Goal: Information Seeking & Learning: Learn about a topic

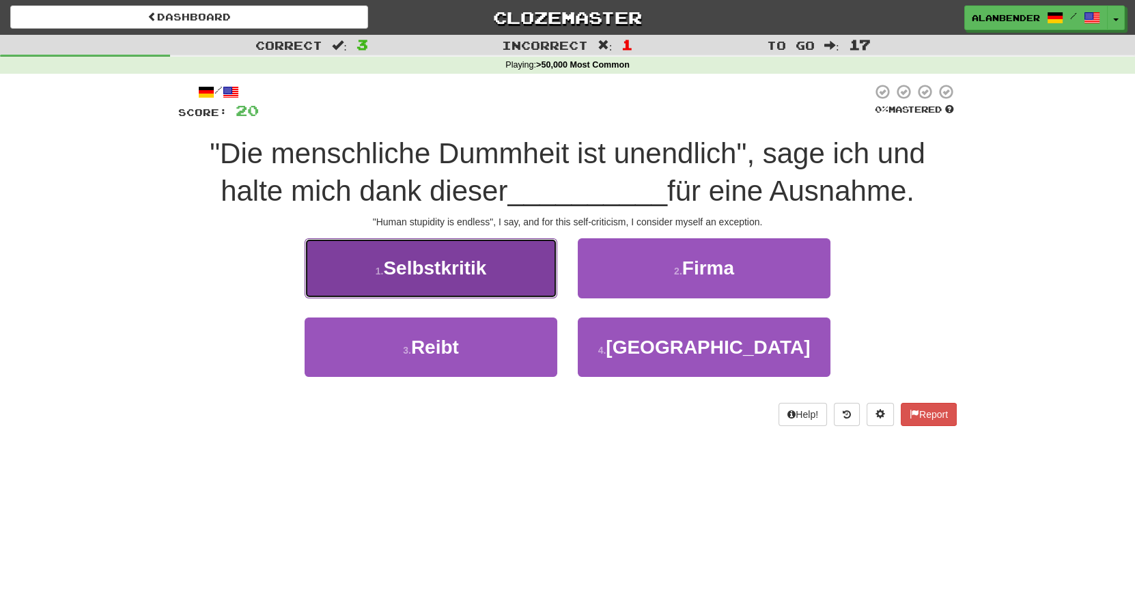
click at [444, 277] on span "Selbstkritik" at bounding box center [434, 267] width 103 height 21
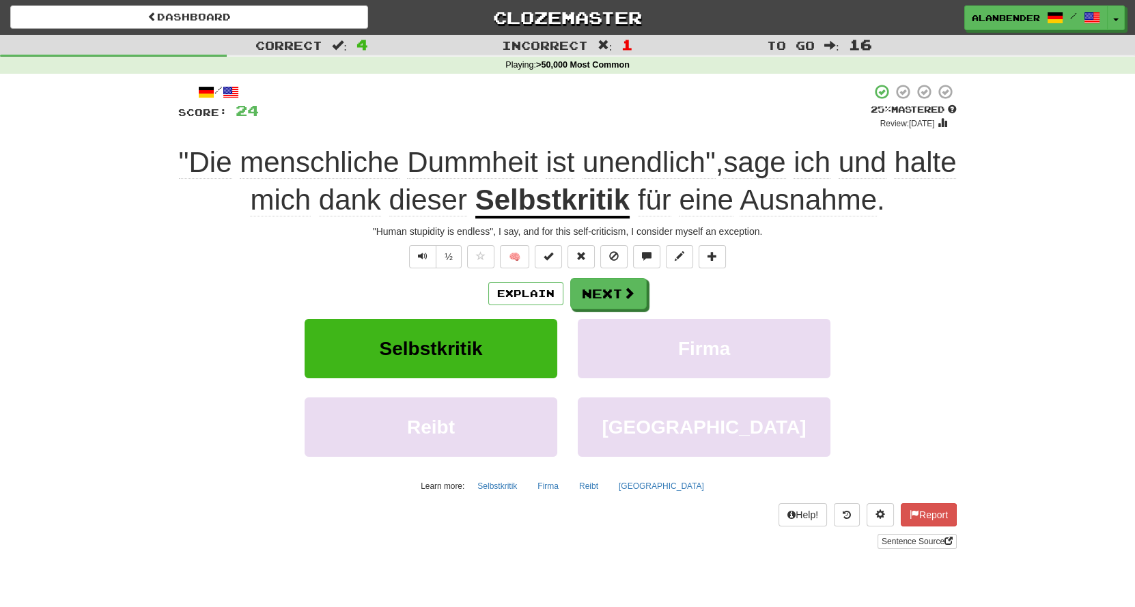
click at [805, 210] on span "Ausnahme" at bounding box center [807, 200] width 137 height 33
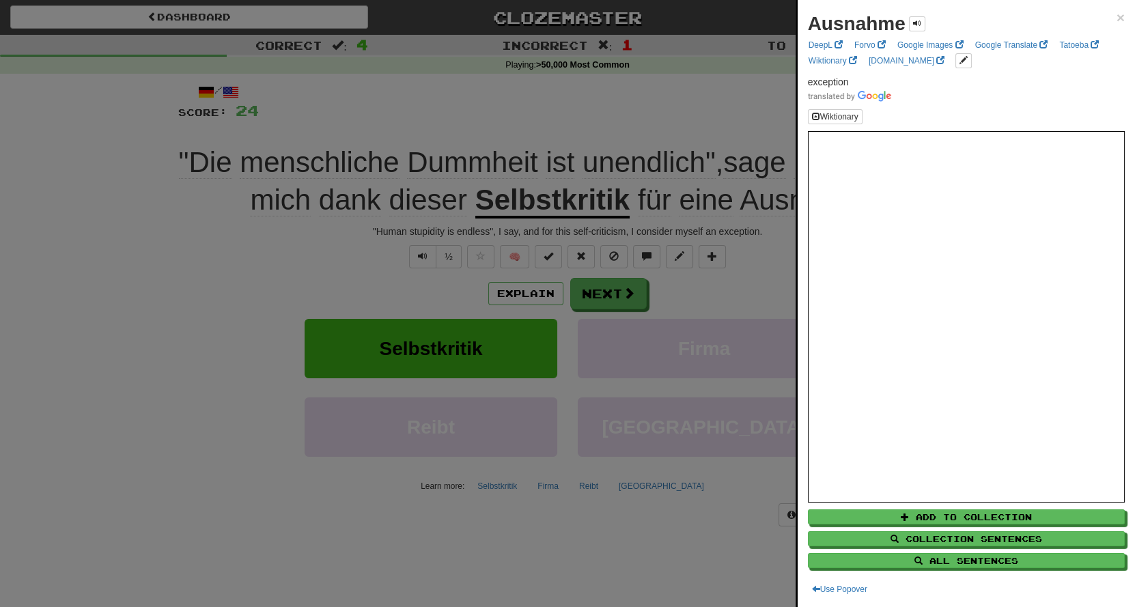
click at [682, 107] on div at bounding box center [567, 303] width 1135 height 607
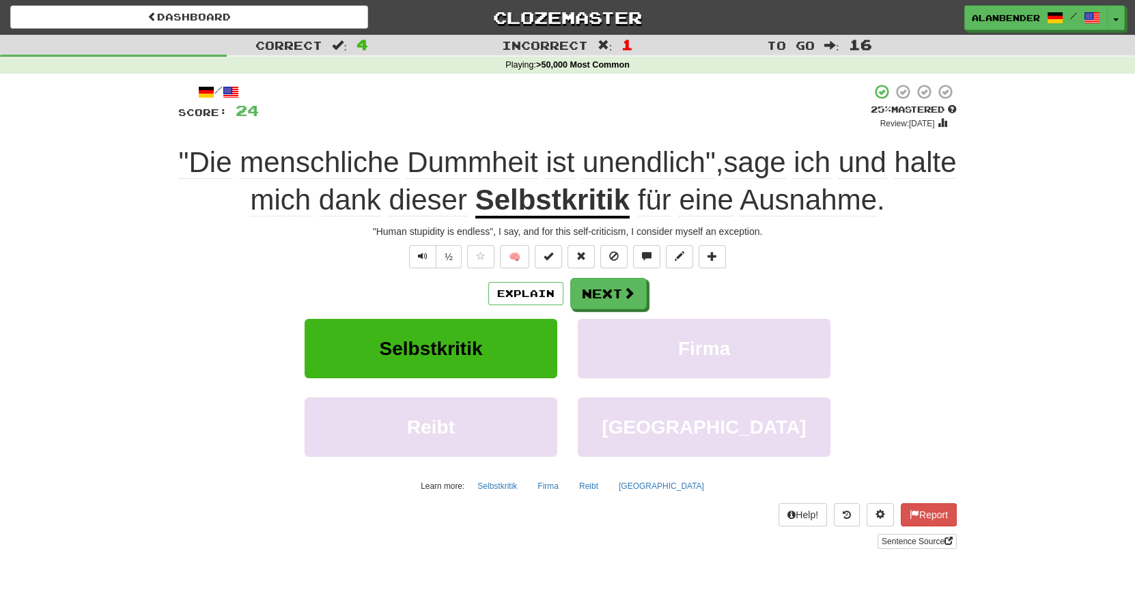
click at [723, 163] on span "unendlich"" at bounding box center [754, 162] width 62 height 33
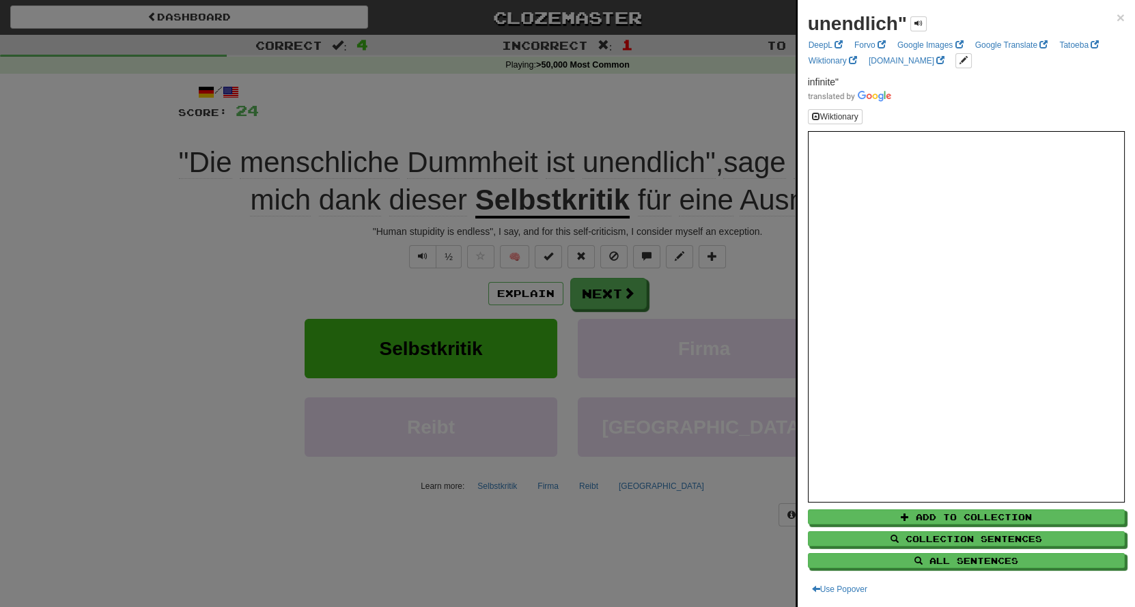
click at [669, 106] on div at bounding box center [567, 303] width 1135 height 607
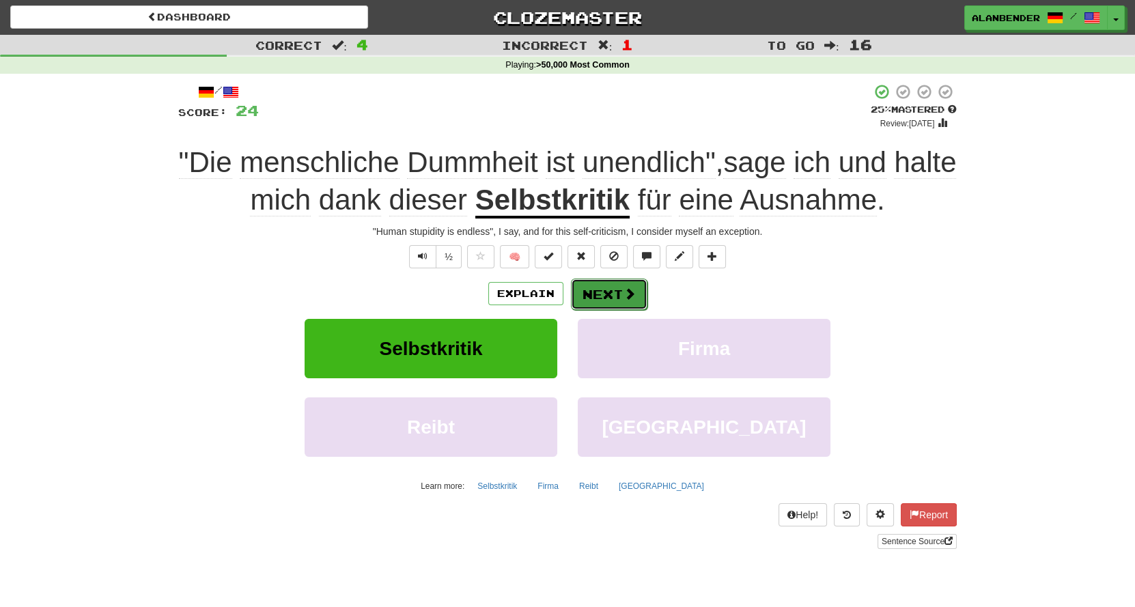
click at [608, 291] on button "Next" at bounding box center [609, 294] width 76 height 31
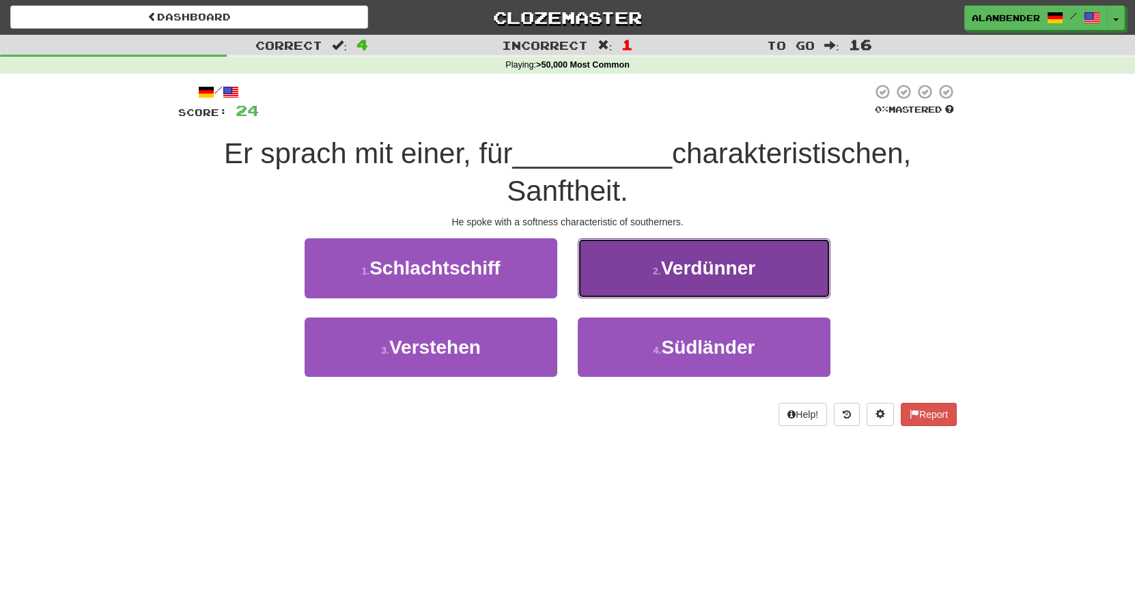
click at [711, 274] on span "Verdünner" at bounding box center [708, 267] width 94 height 21
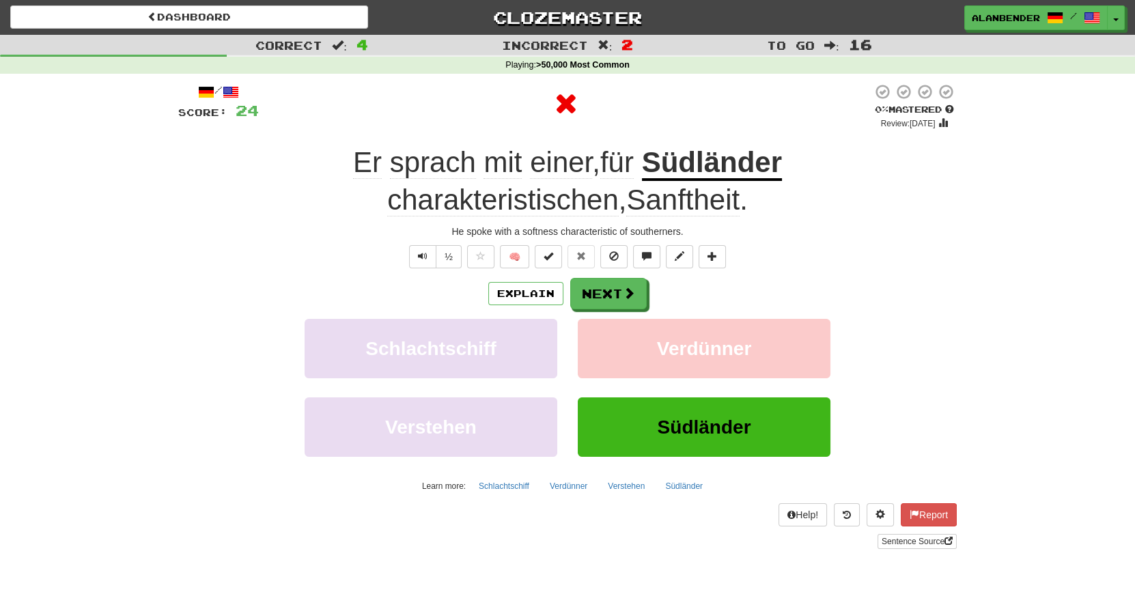
click at [642, 163] on u "Südländer" at bounding box center [712, 163] width 140 height 35
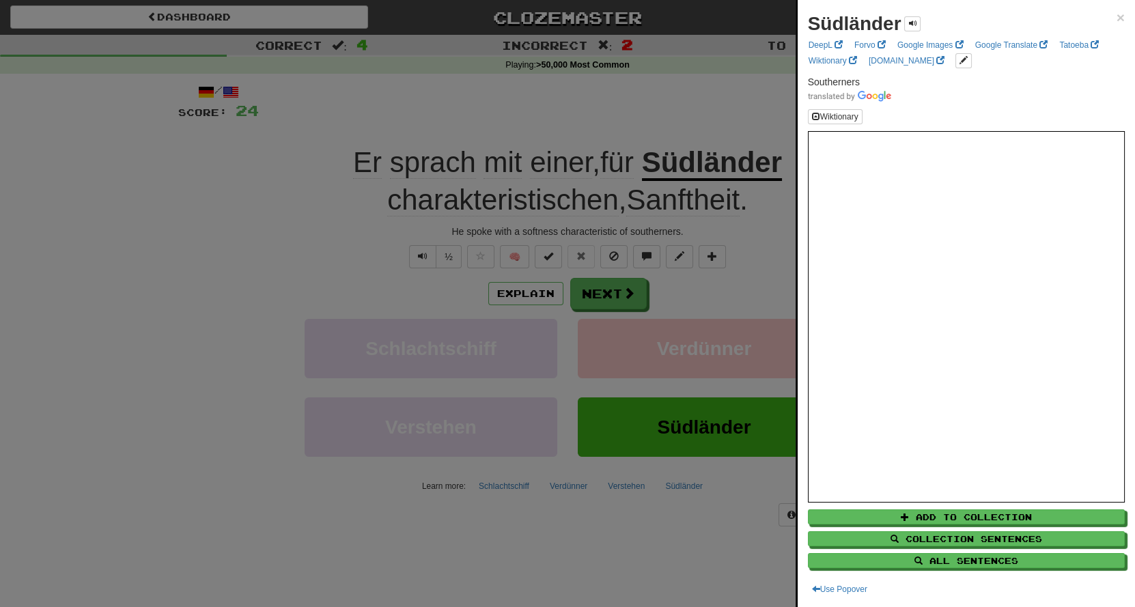
click at [635, 85] on div at bounding box center [567, 303] width 1135 height 607
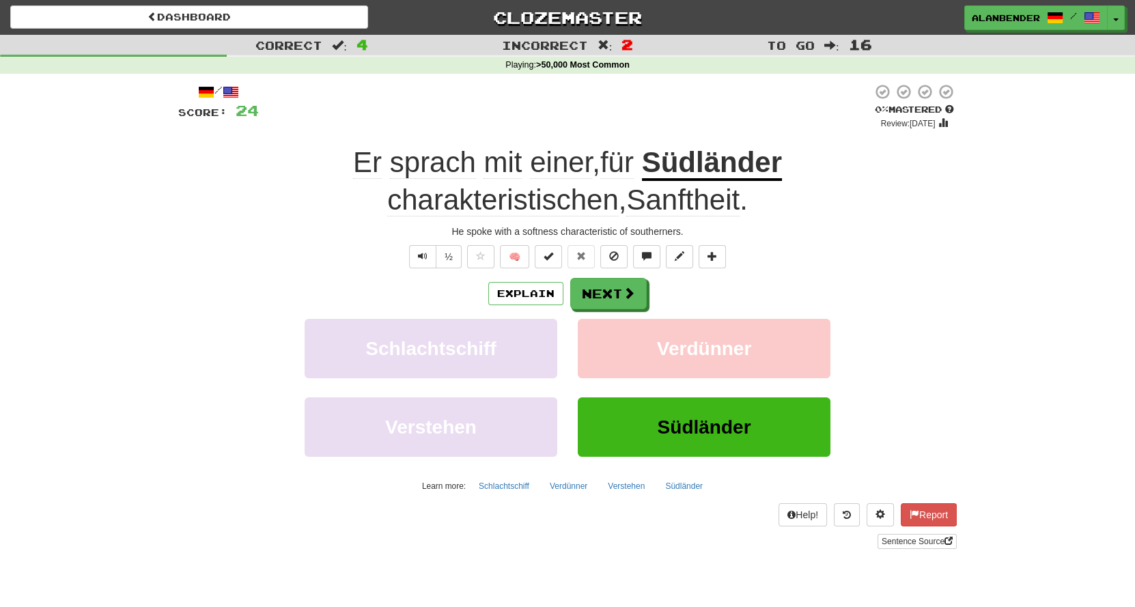
click at [626, 212] on span "Sanftheit" at bounding box center [682, 200] width 113 height 33
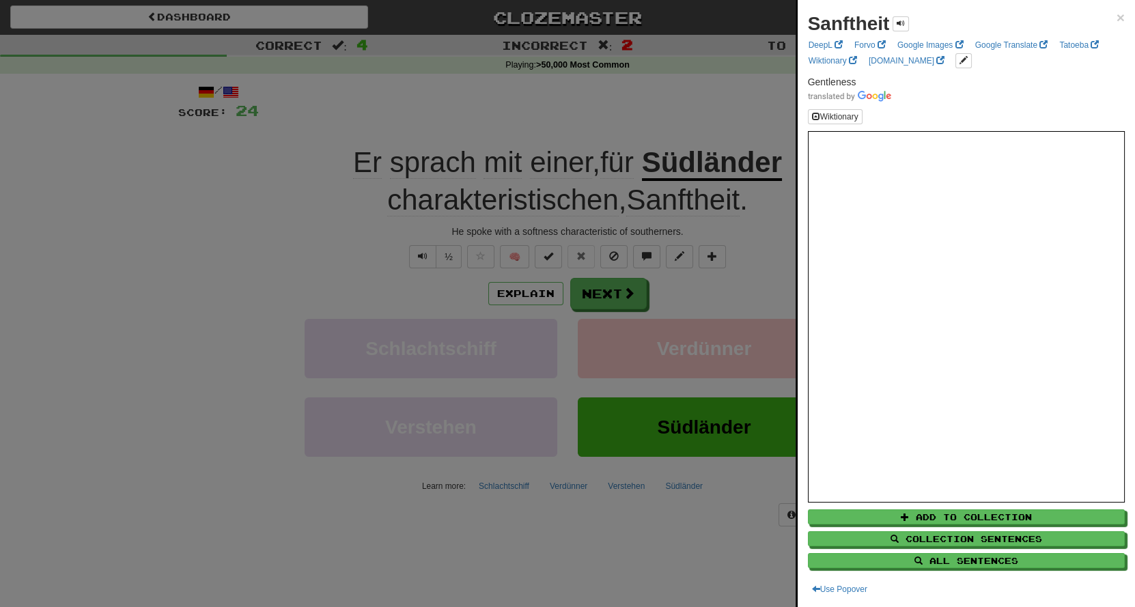
click at [625, 106] on div at bounding box center [567, 303] width 1135 height 607
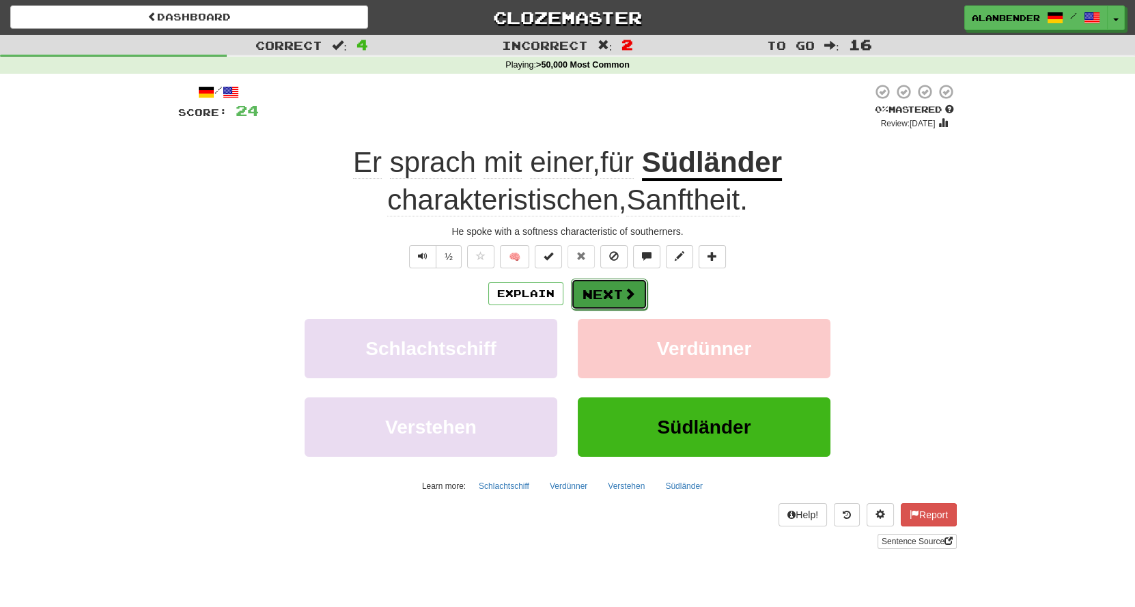
click at [607, 296] on button "Next" at bounding box center [609, 294] width 76 height 31
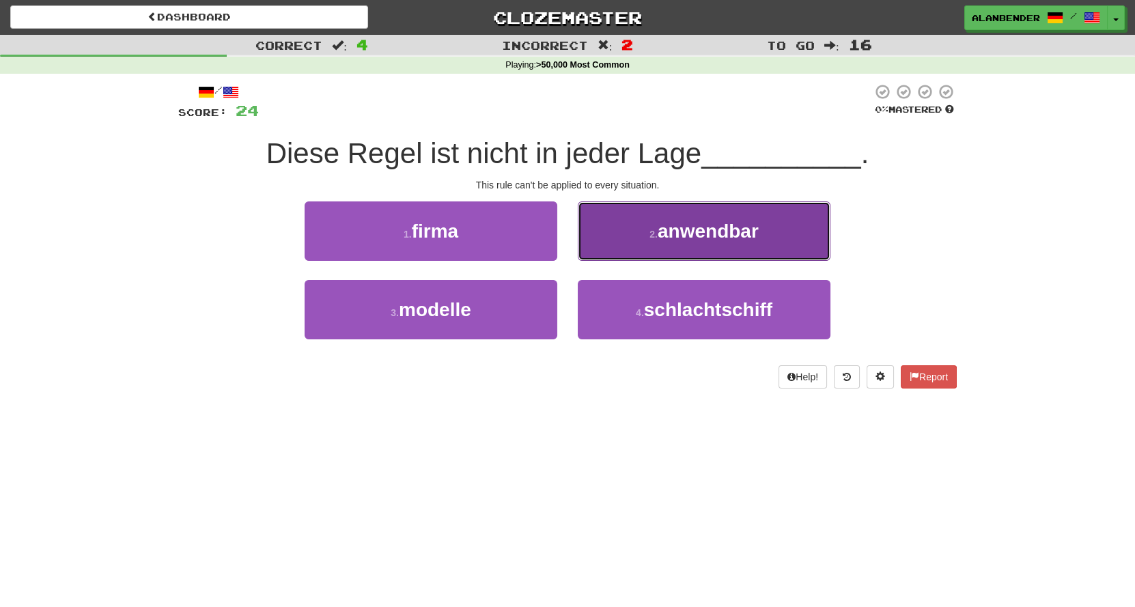
click at [694, 239] on span "anwendbar" at bounding box center [708, 231] width 101 height 21
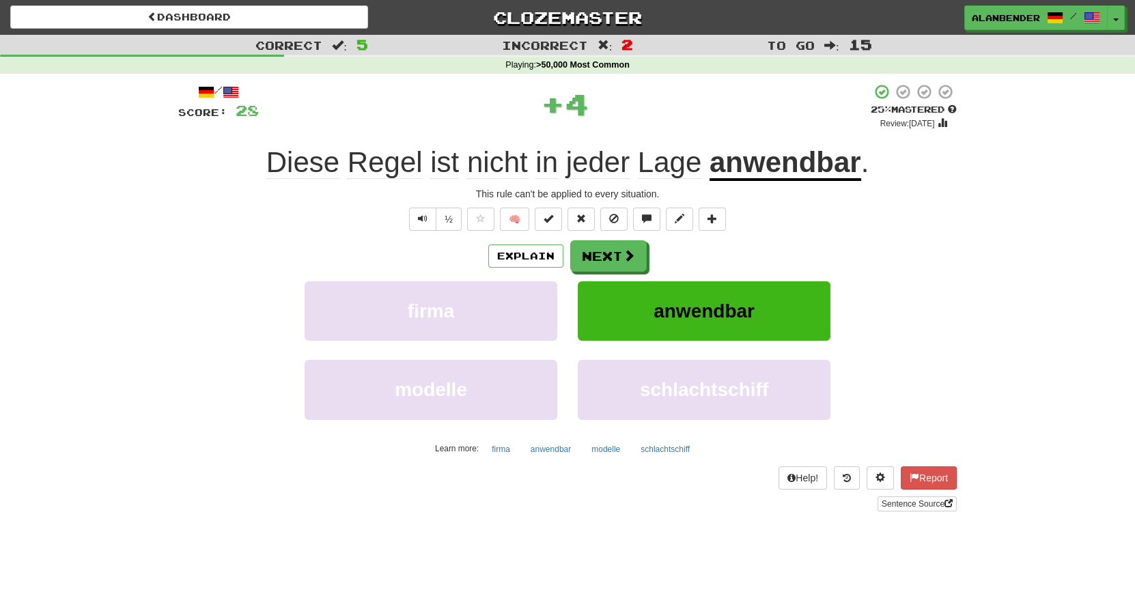
click at [734, 168] on u "anwendbar" at bounding box center [785, 163] width 152 height 35
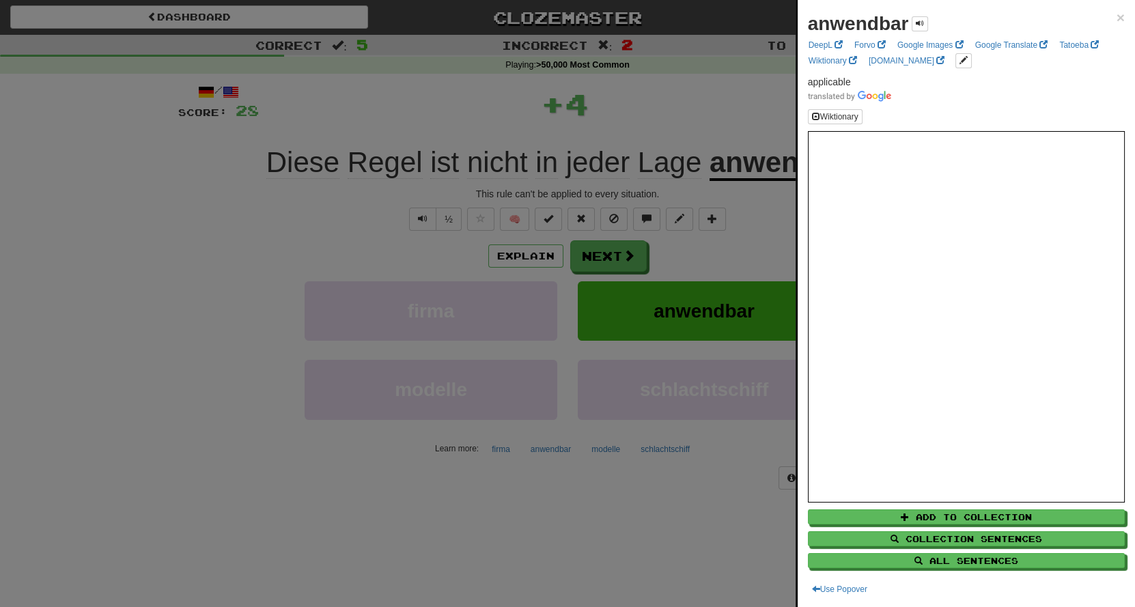
click at [737, 102] on div at bounding box center [567, 303] width 1135 height 607
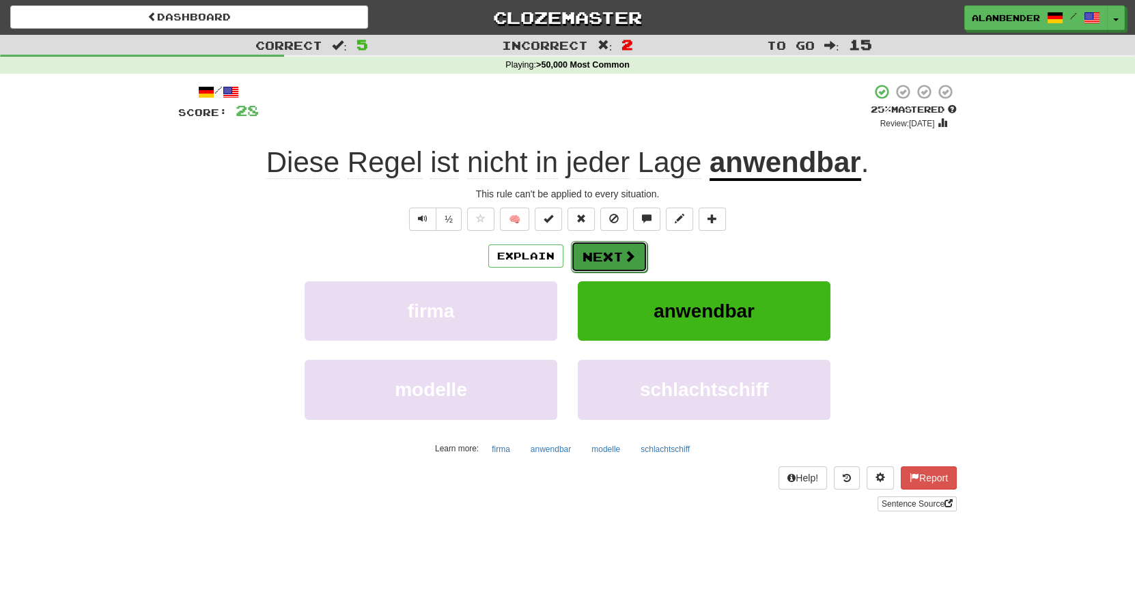
click at [623, 253] on span at bounding box center [629, 256] width 12 height 12
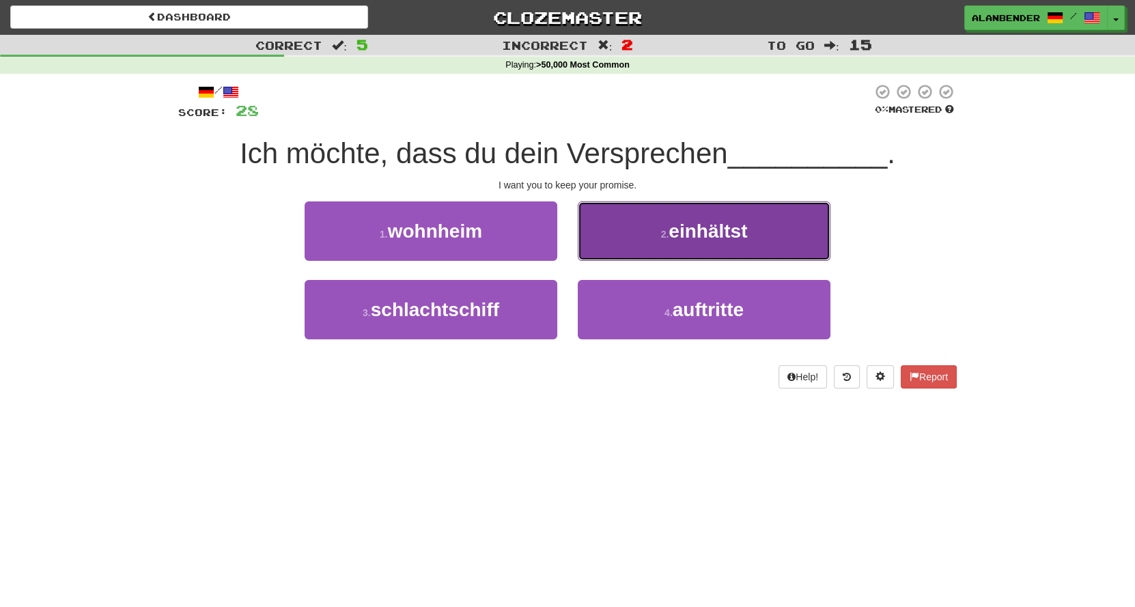
click at [724, 234] on span "einhältst" at bounding box center [707, 231] width 79 height 21
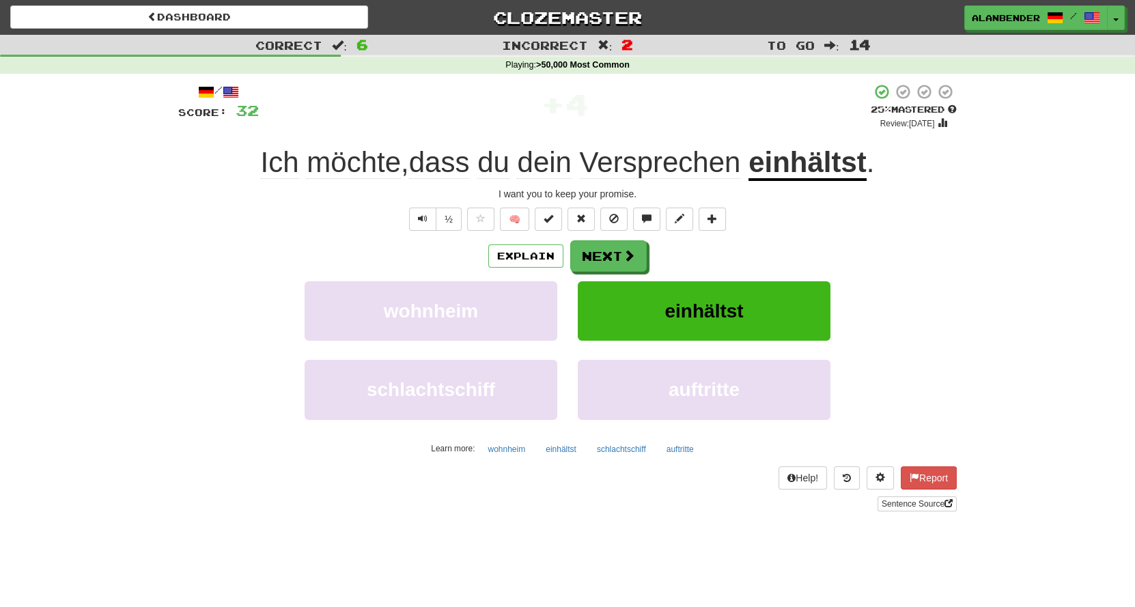
click at [808, 163] on u "einhältst" at bounding box center [807, 163] width 118 height 35
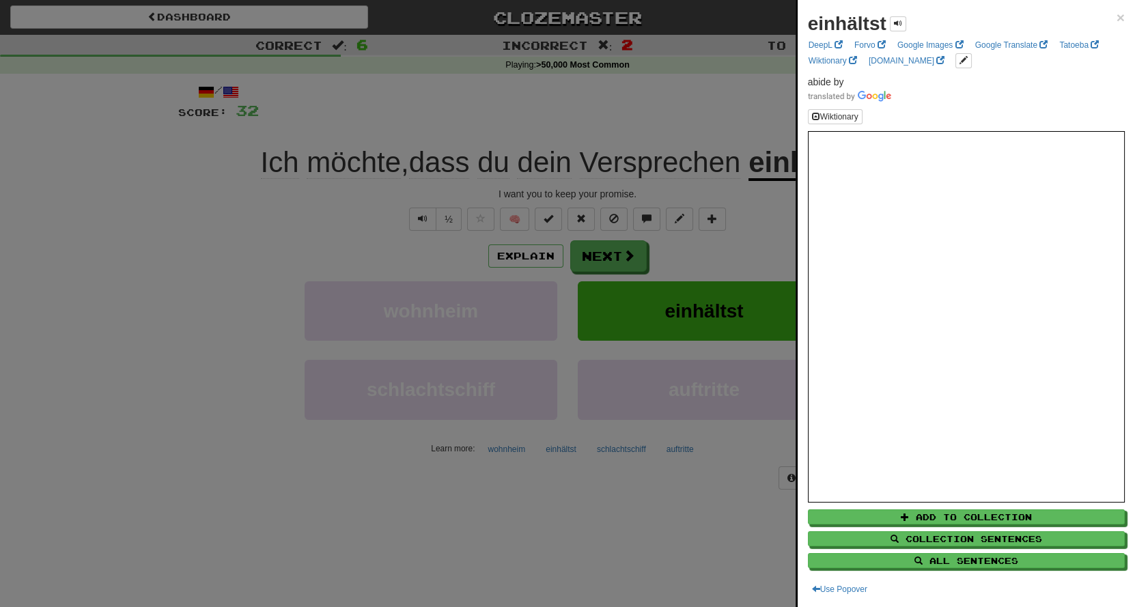
click at [690, 86] on div at bounding box center [567, 303] width 1135 height 607
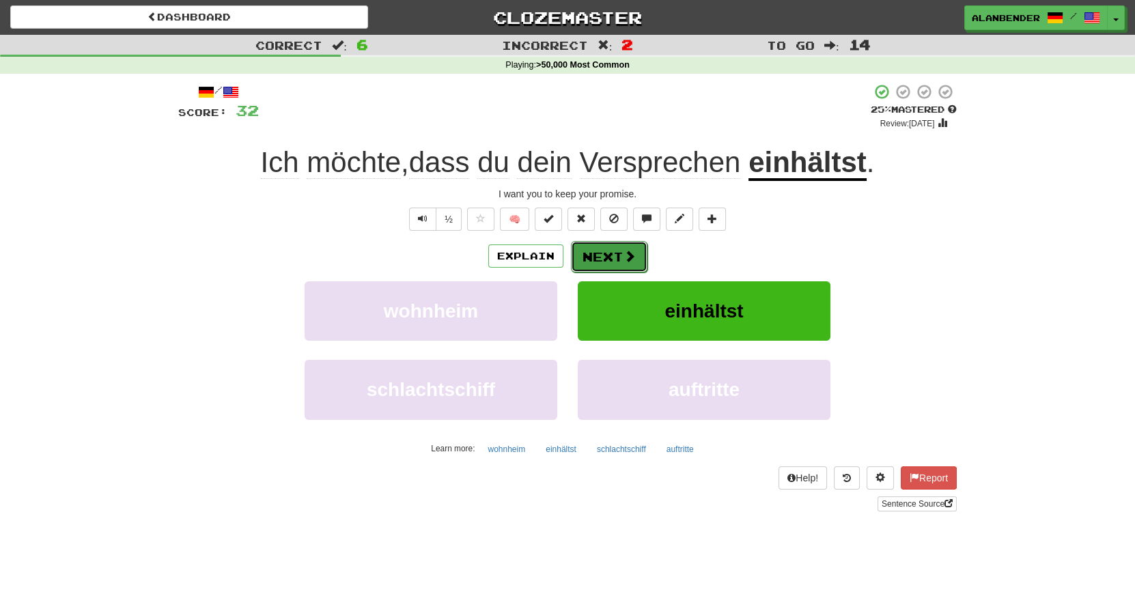
click at [614, 257] on button "Next" at bounding box center [609, 256] width 76 height 31
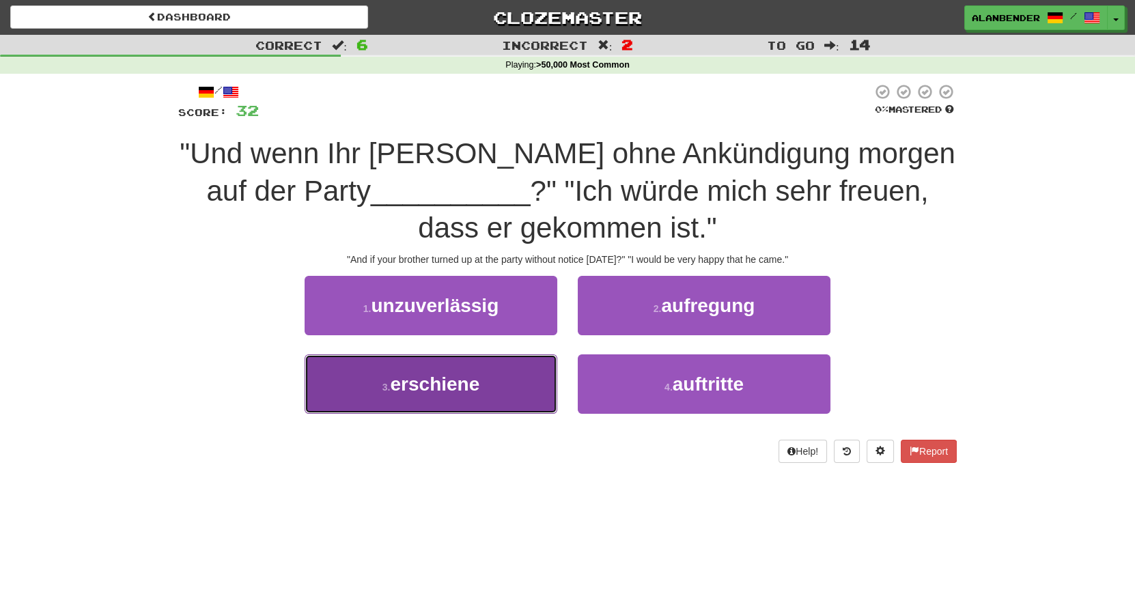
click at [457, 384] on span "erschiene" at bounding box center [434, 383] width 89 height 21
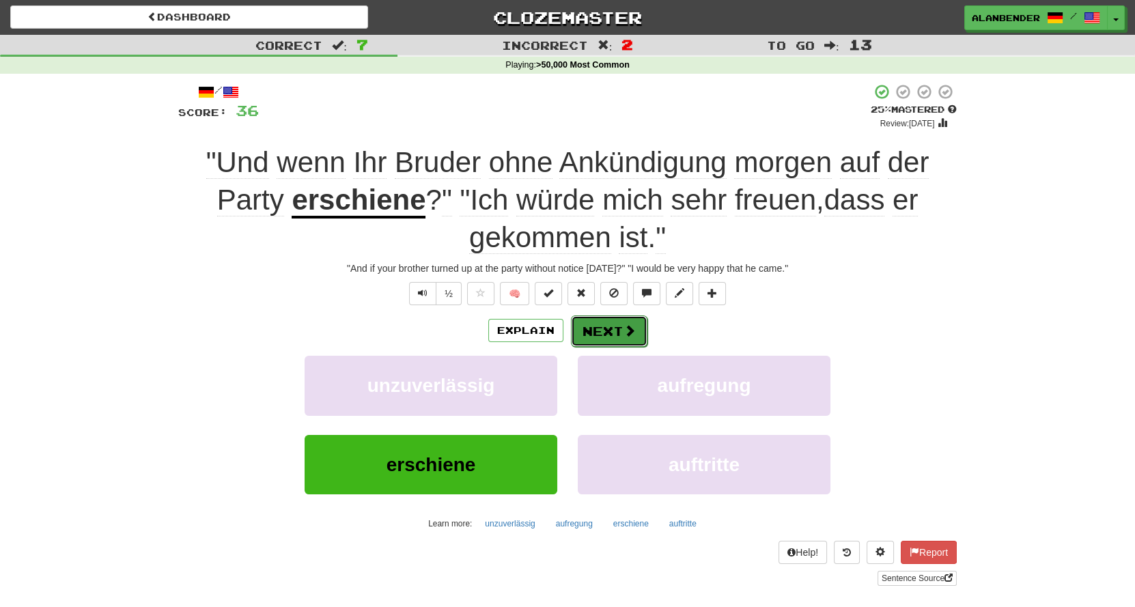
click at [609, 326] on button "Next" at bounding box center [609, 330] width 76 height 31
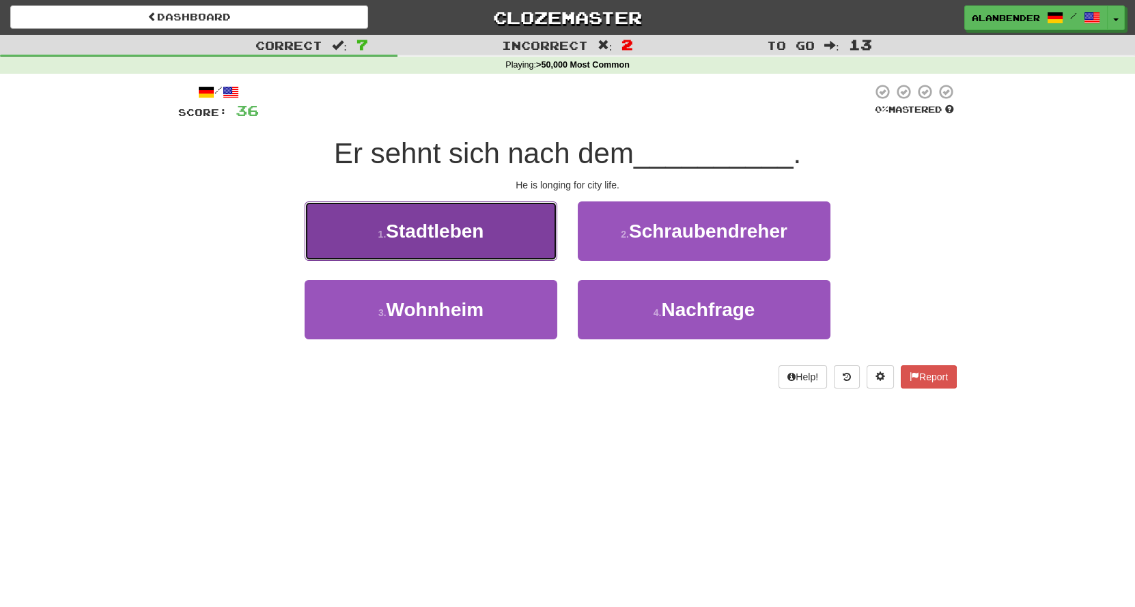
click at [447, 227] on span "Stadtleben" at bounding box center [435, 231] width 98 height 21
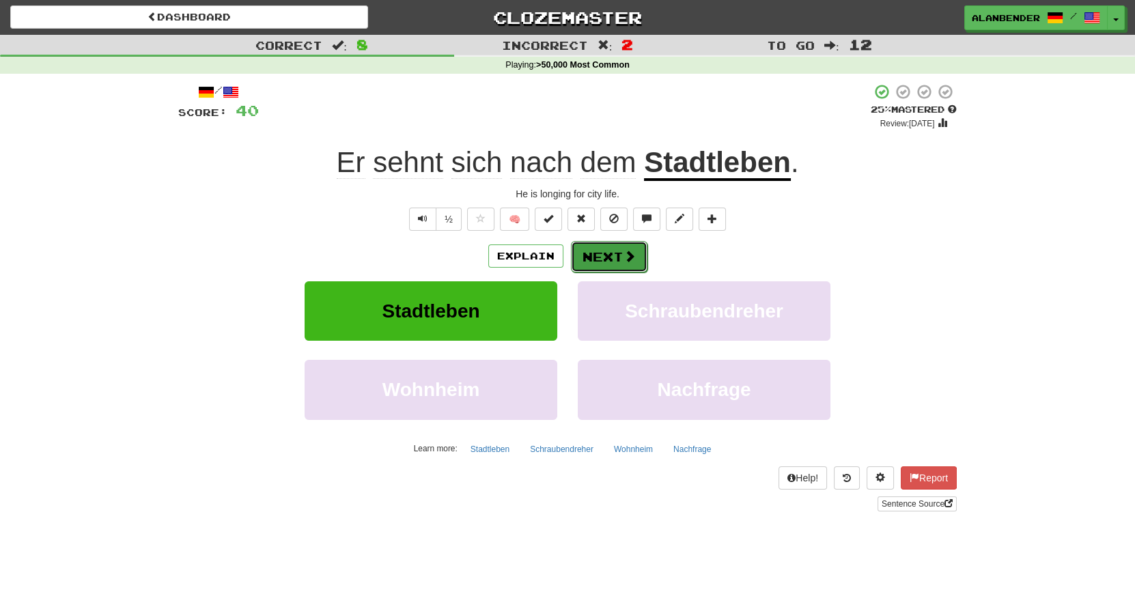
click at [604, 252] on button "Next" at bounding box center [609, 256] width 76 height 31
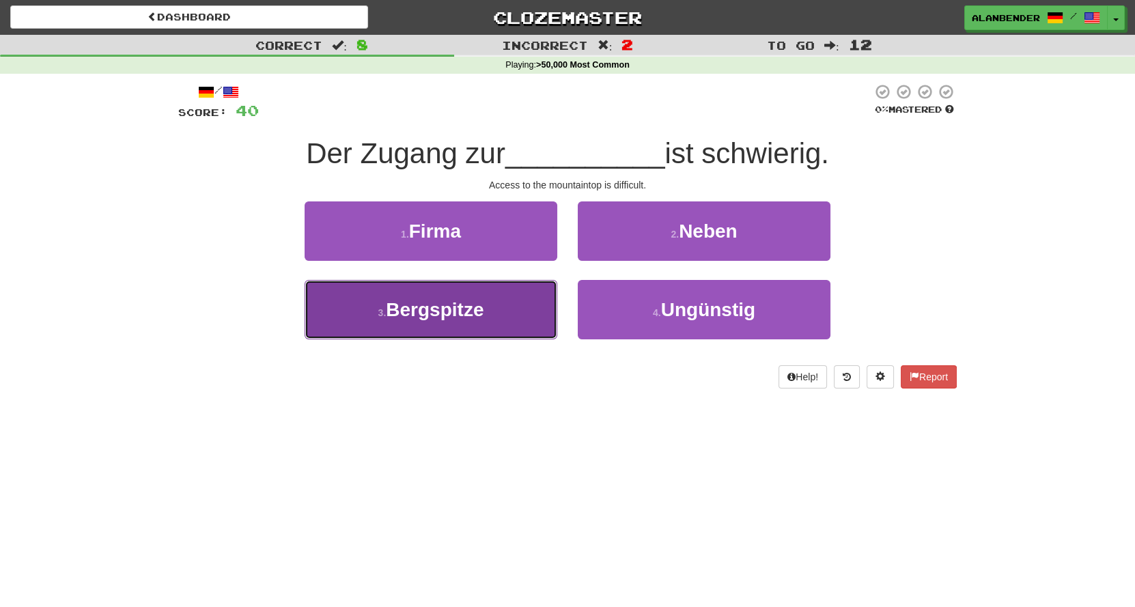
click at [452, 325] on button "3 . [GEOGRAPHIC_DATA]" at bounding box center [431, 309] width 253 height 59
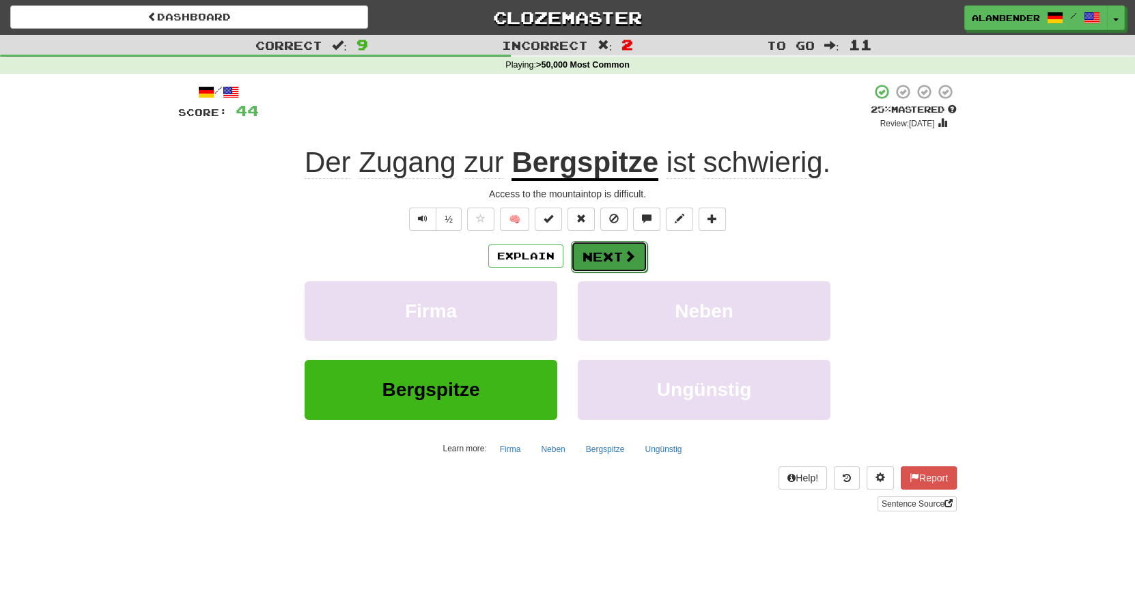
click at [608, 255] on button "Next" at bounding box center [609, 256] width 76 height 31
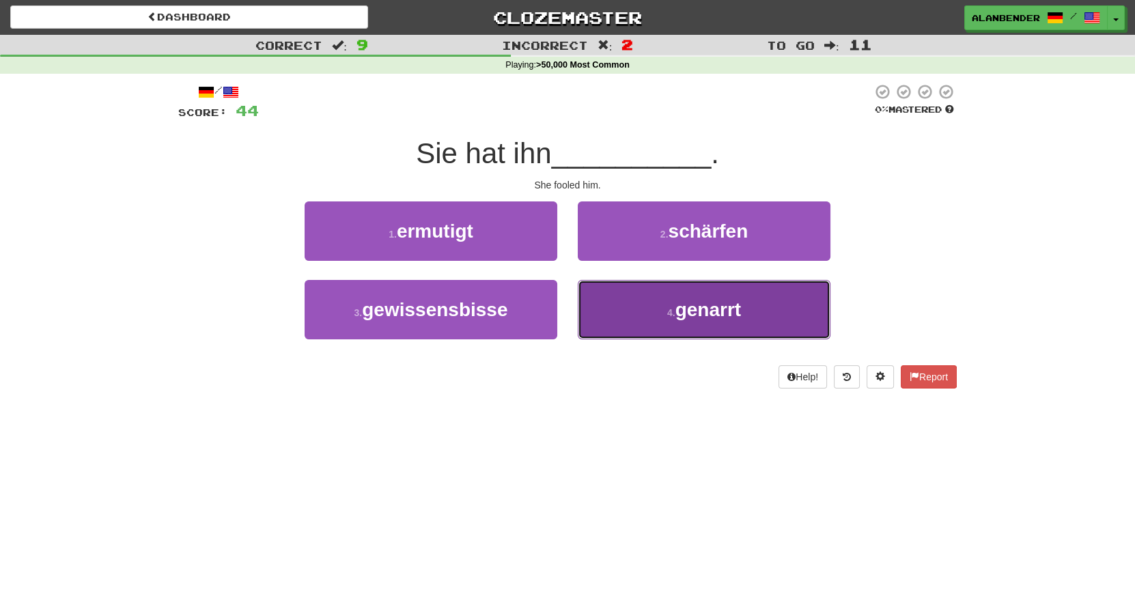
click at [699, 312] on span "genarrt" at bounding box center [708, 309] width 66 height 21
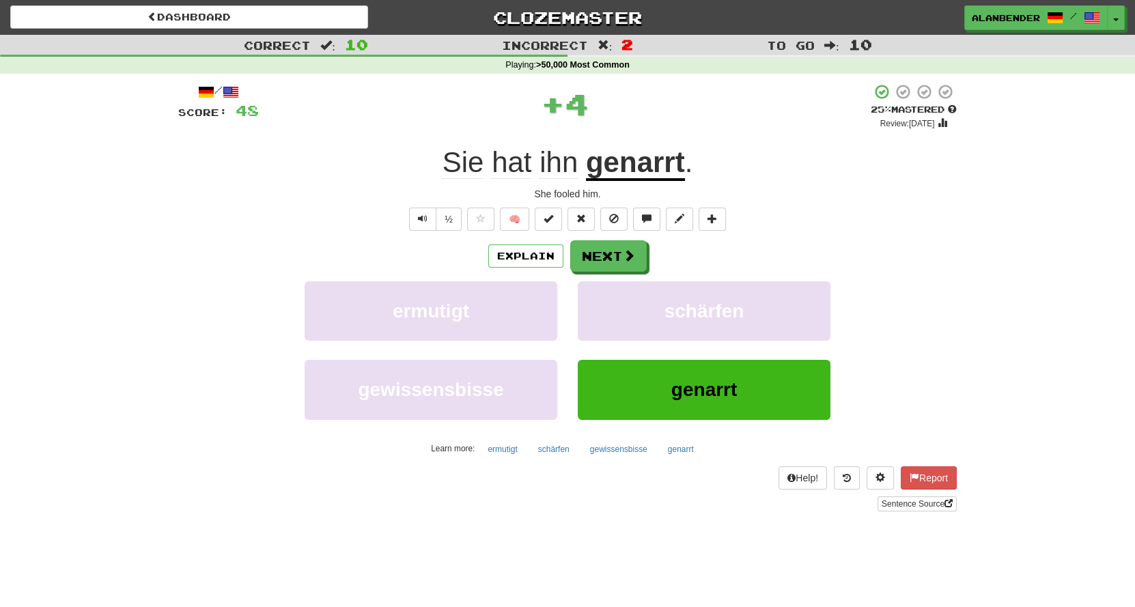
click at [659, 167] on u "genarrt" at bounding box center [635, 163] width 99 height 35
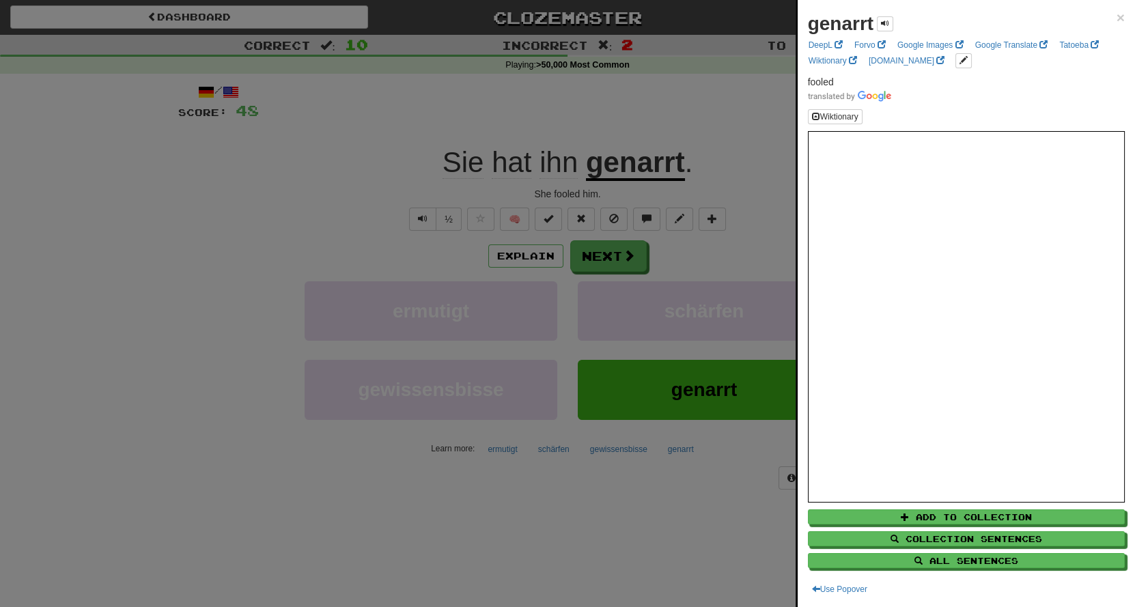
click at [648, 85] on div at bounding box center [567, 303] width 1135 height 607
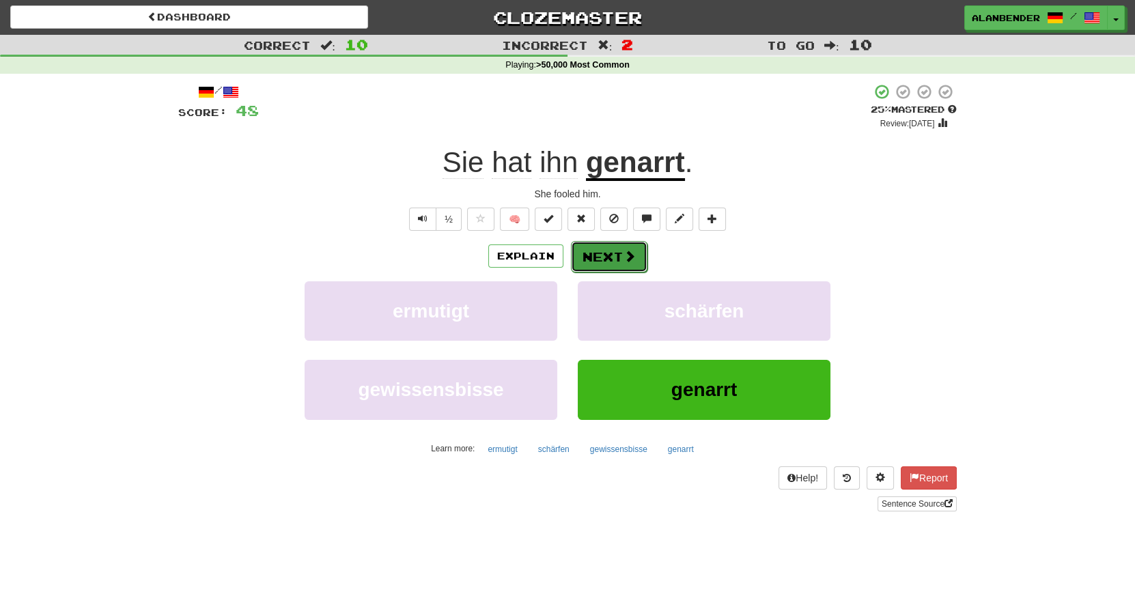
click at [616, 260] on button "Next" at bounding box center [609, 256] width 76 height 31
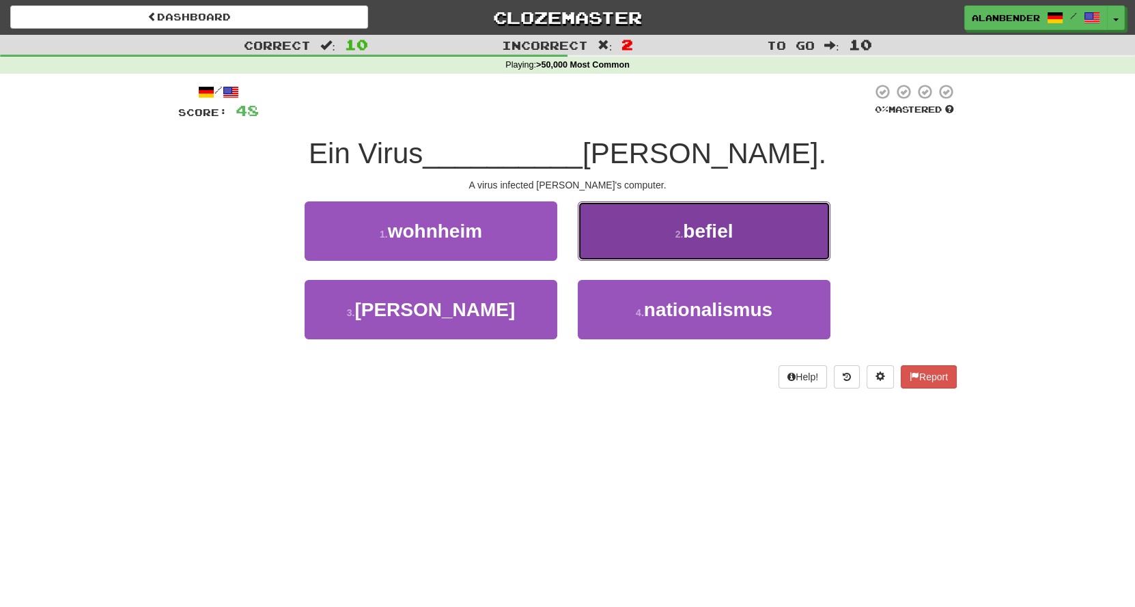
click at [697, 218] on button "2 . befiel" at bounding box center [704, 230] width 253 height 59
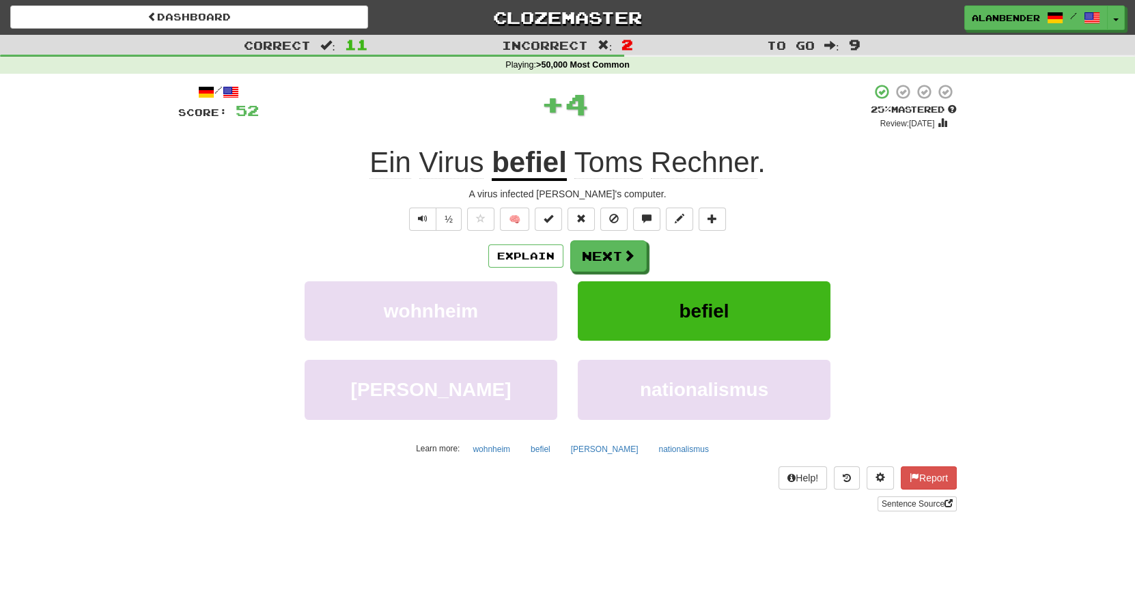
click at [549, 159] on u "befiel" at bounding box center [529, 163] width 75 height 35
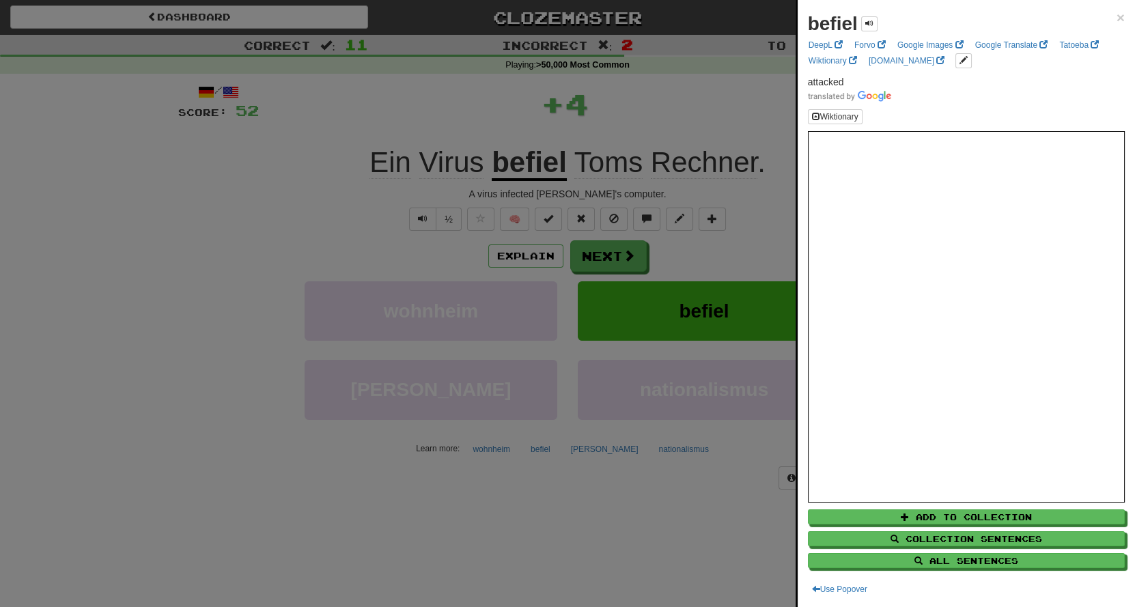
click at [634, 117] on div at bounding box center [567, 303] width 1135 height 607
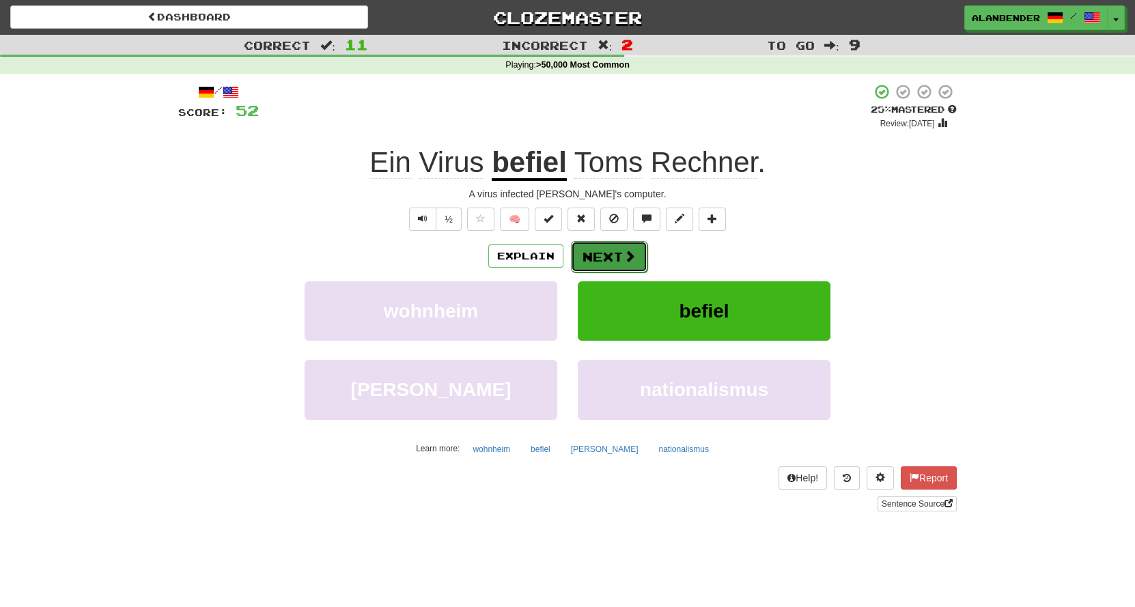
click at [607, 257] on button "Next" at bounding box center [609, 256] width 76 height 31
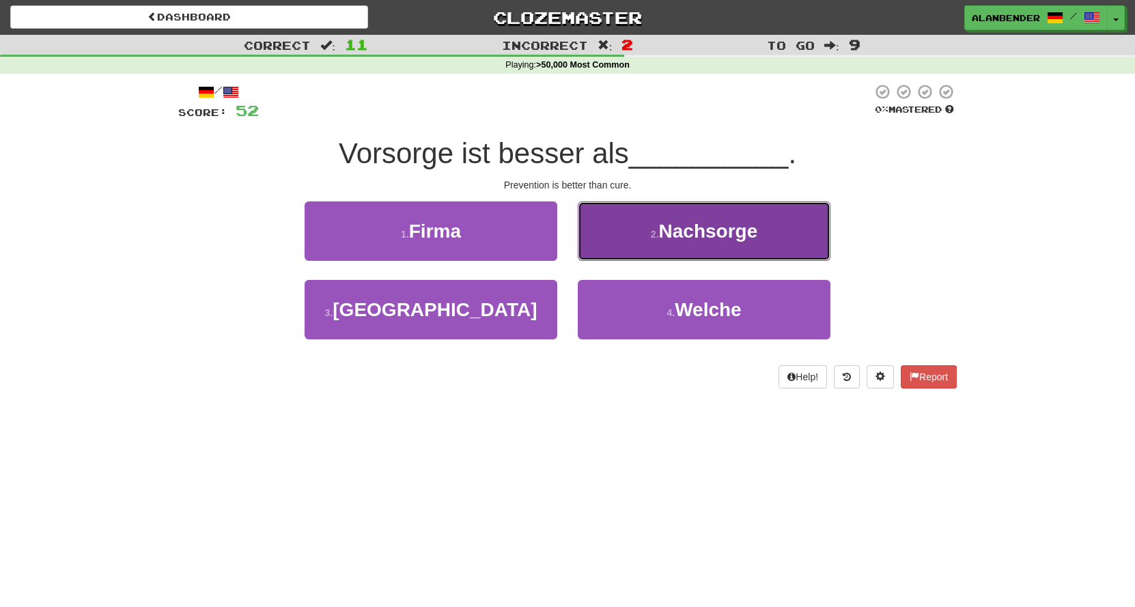
click at [695, 226] on span "Nachsorge" at bounding box center [707, 231] width 99 height 21
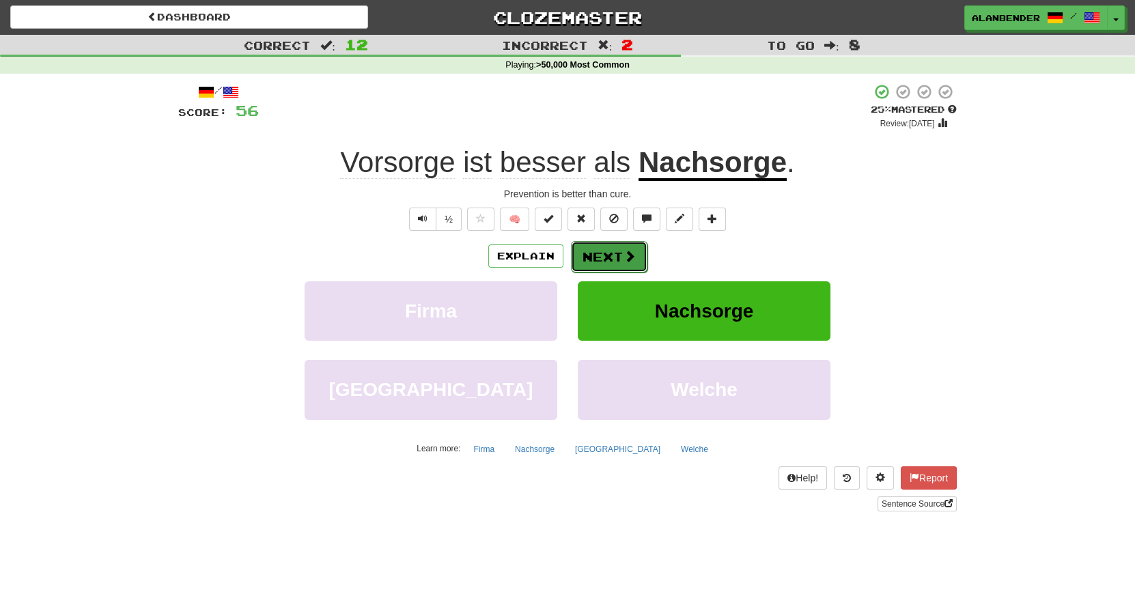
click at [615, 255] on button "Next" at bounding box center [609, 256] width 76 height 31
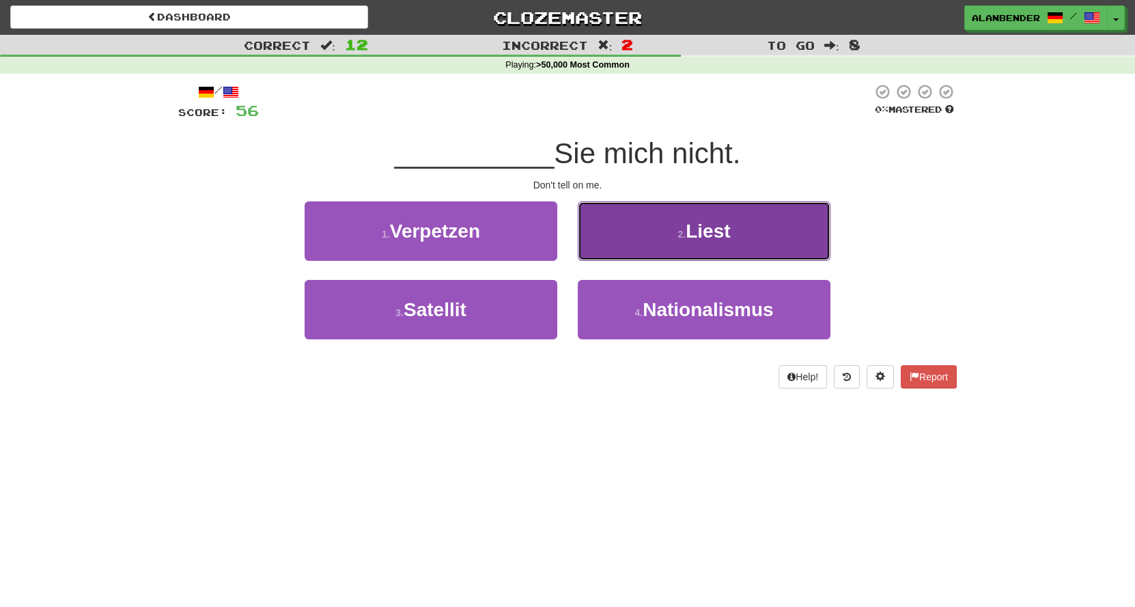
click at [706, 231] on span "Liest" at bounding box center [708, 231] width 44 height 21
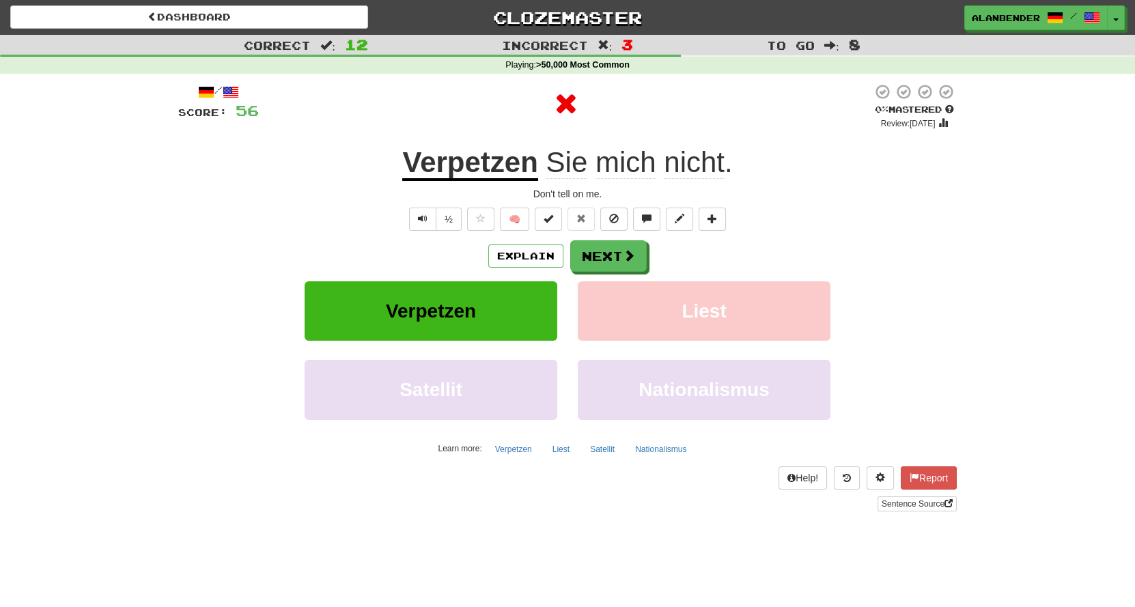
click at [490, 161] on u "Verpetzen" at bounding box center [469, 163] width 135 height 35
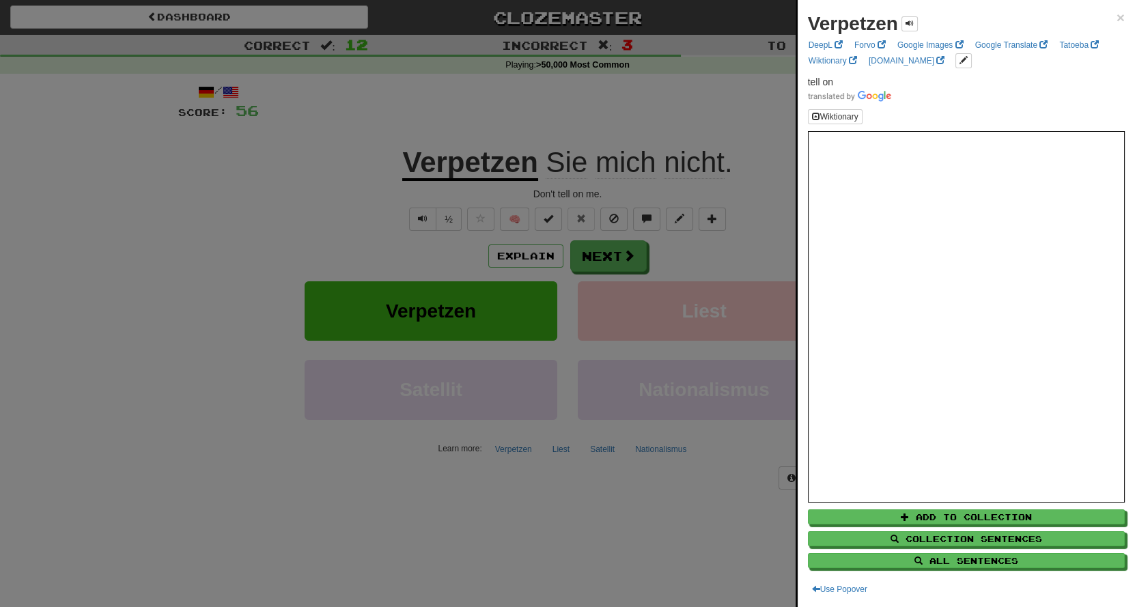
click at [490, 77] on div at bounding box center [567, 303] width 1135 height 607
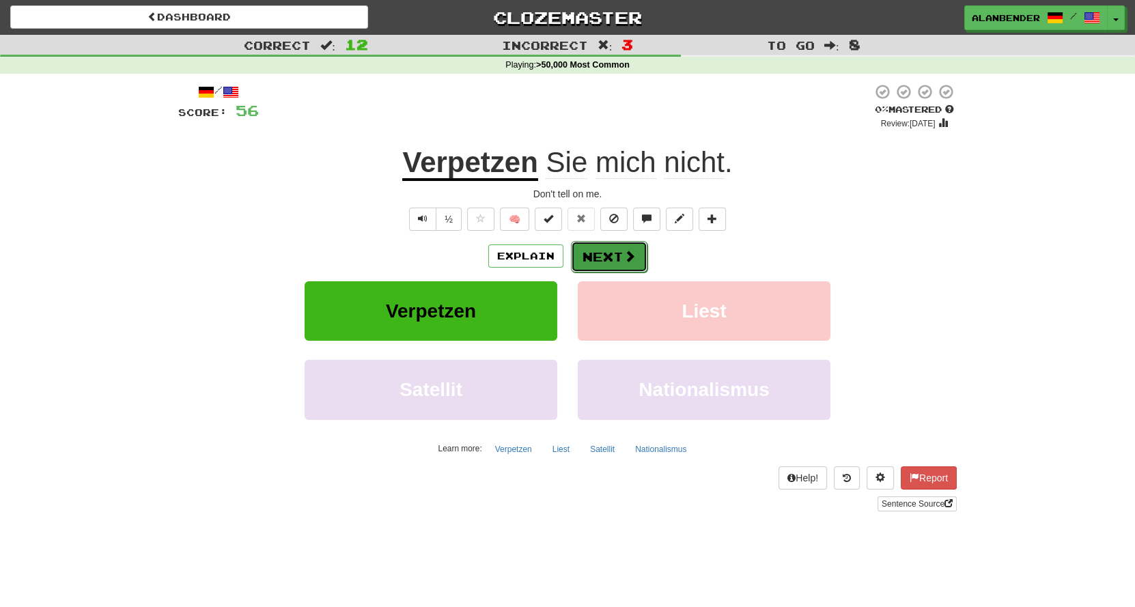
click at [612, 262] on button "Next" at bounding box center [609, 256] width 76 height 31
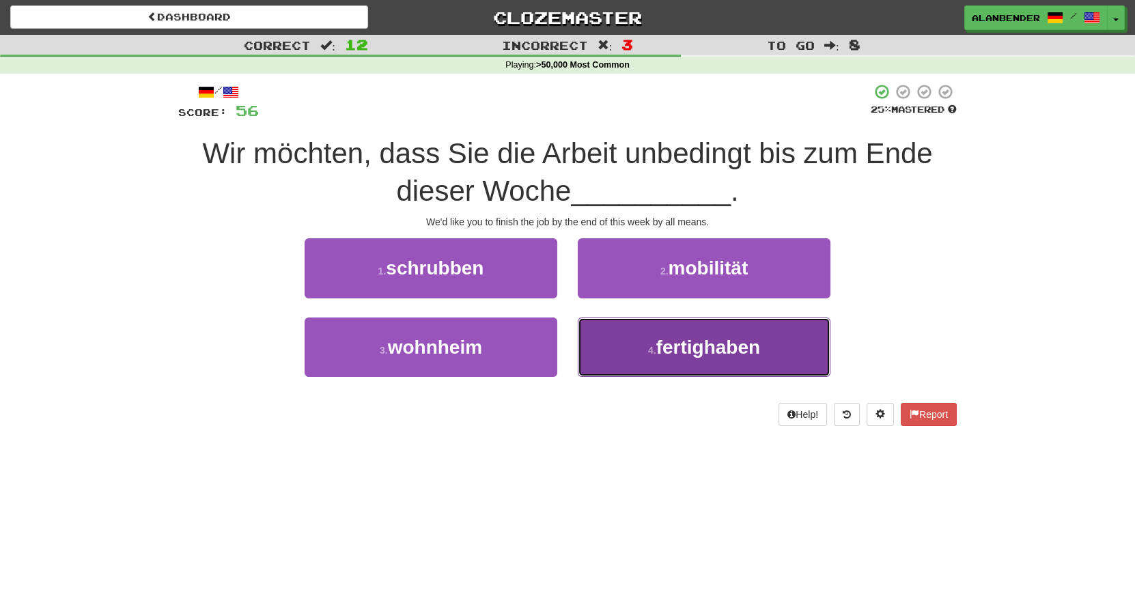
click at [745, 345] on span "fertighaben" at bounding box center [708, 347] width 104 height 21
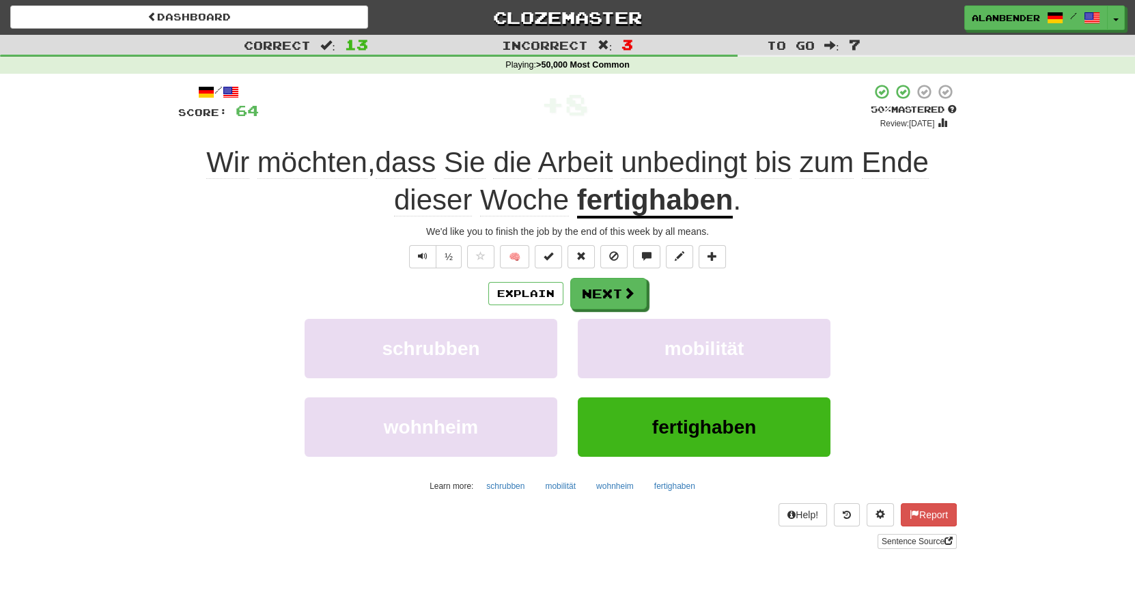
click at [754, 166] on span "unbedingt" at bounding box center [772, 162] width 37 height 33
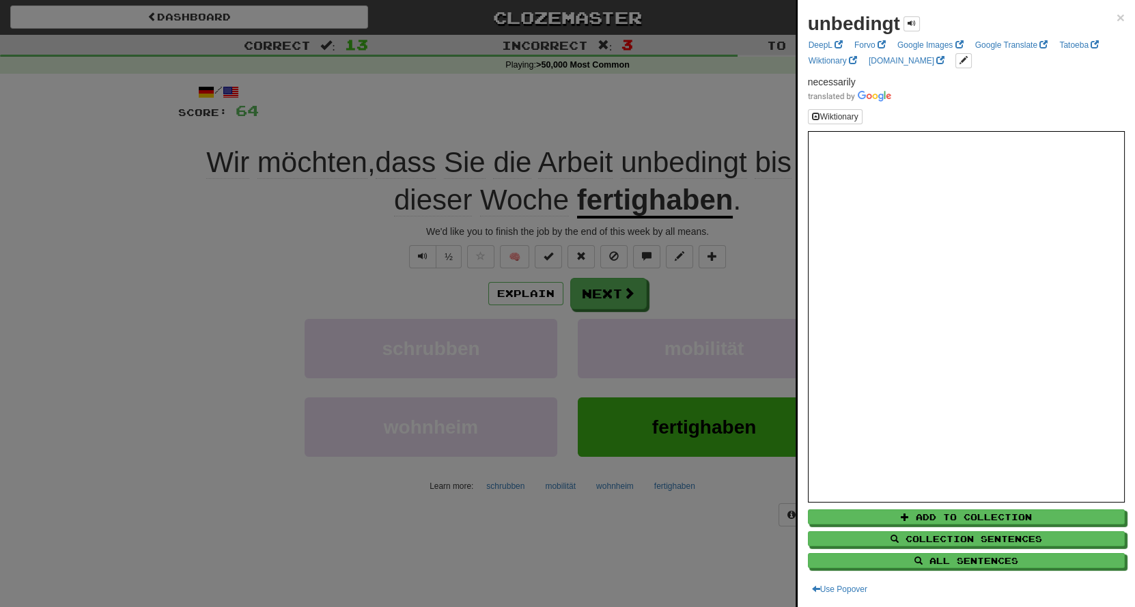
click at [731, 90] on div at bounding box center [567, 303] width 1135 height 607
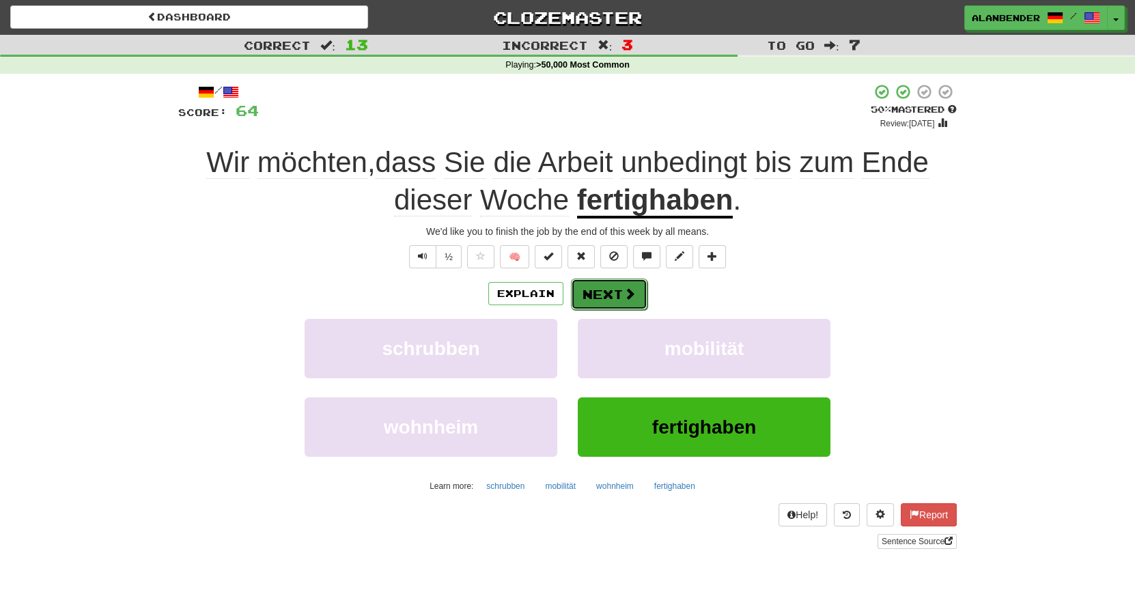
click at [621, 291] on button "Next" at bounding box center [609, 294] width 76 height 31
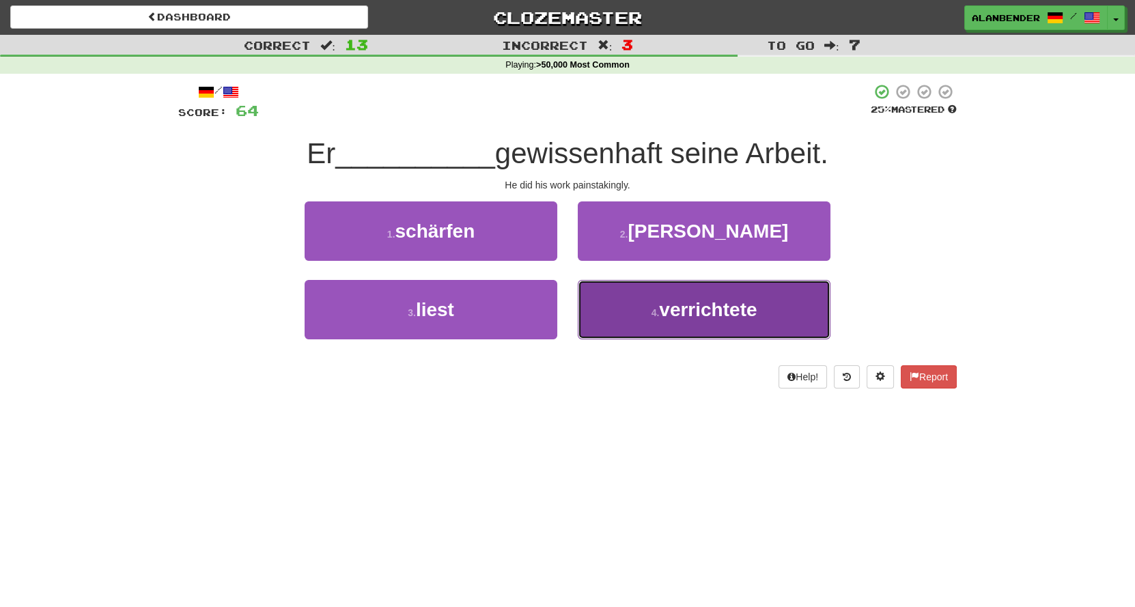
click at [701, 314] on span "verrichtete" at bounding box center [708, 309] width 98 height 21
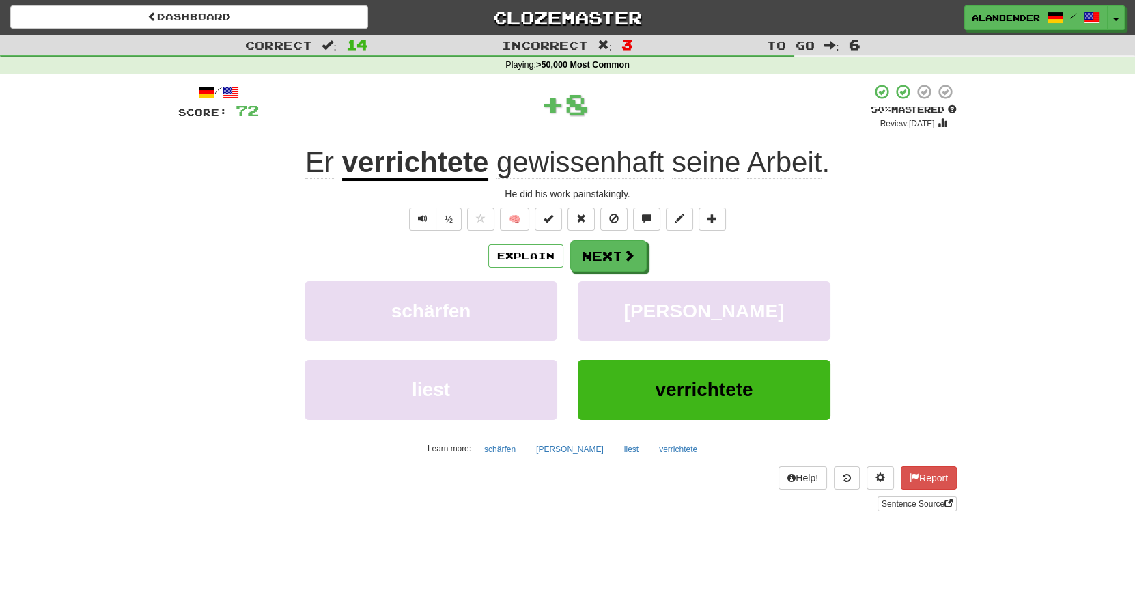
click at [427, 161] on u "verrichtete" at bounding box center [415, 163] width 147 height 35
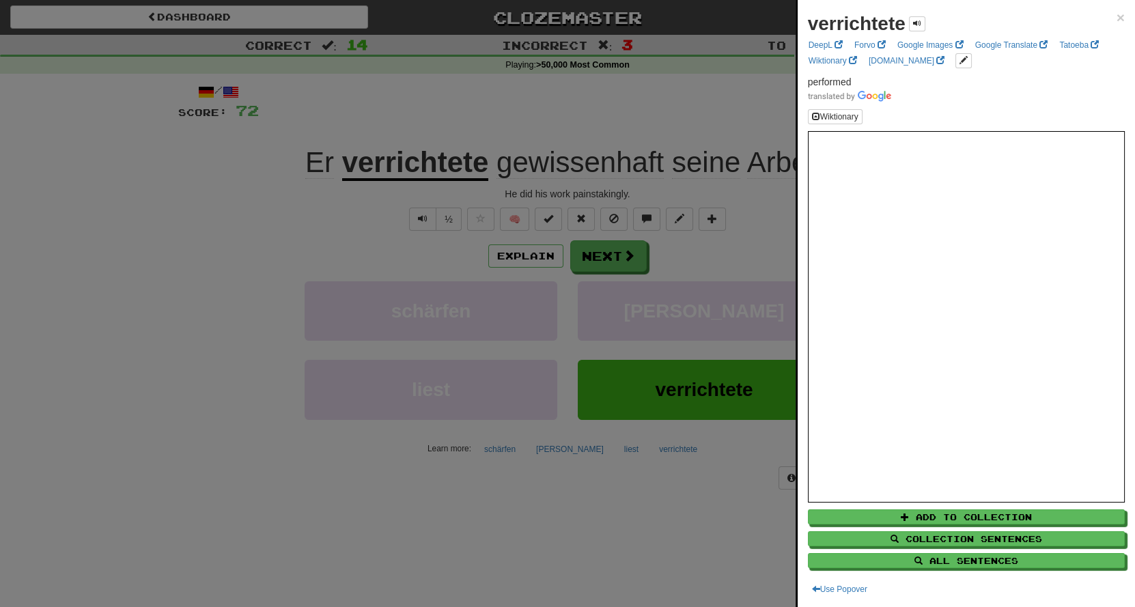
click at [461, 85] on div at bounding box center [567, 303] width 1135 height 607
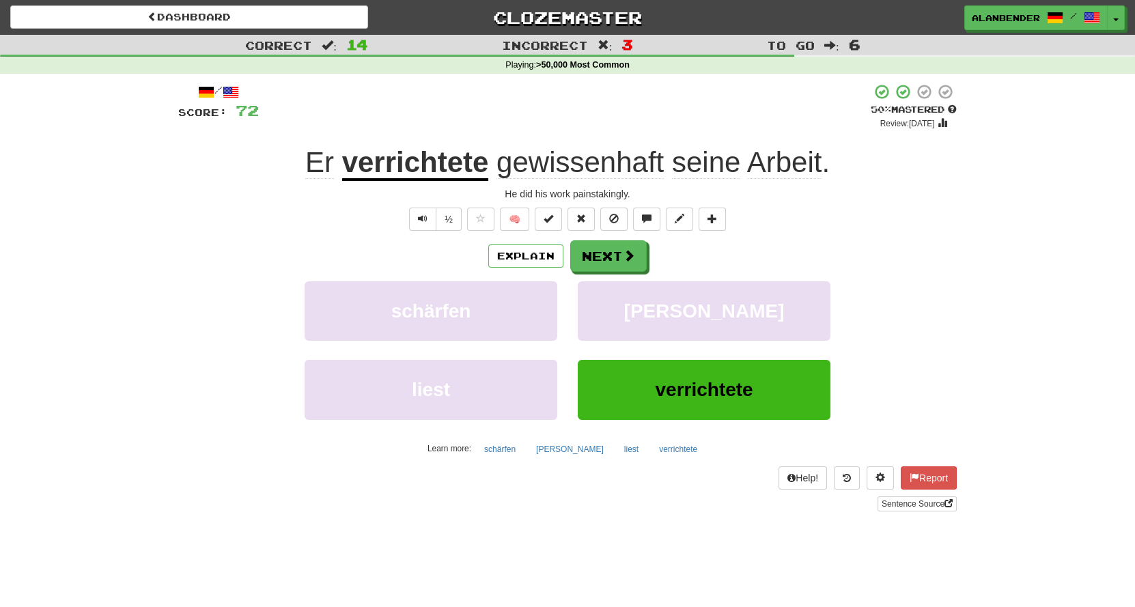
click at [454, 169] on u "verrichtete" at bounding box center [415, 163] width 147 height 35
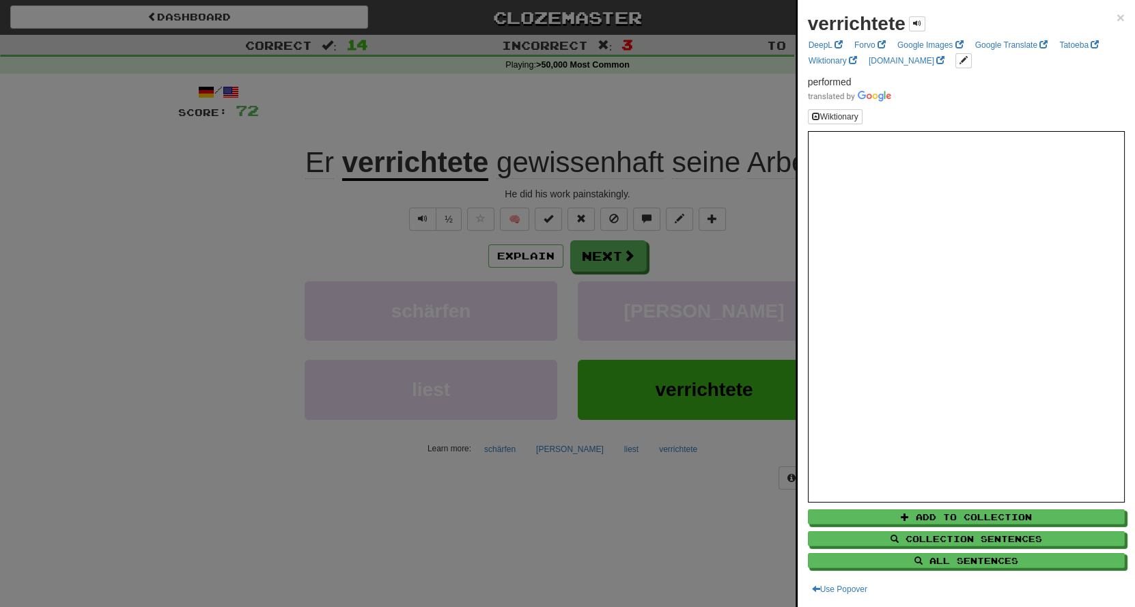
click at [516, 98] on div at bounding box center [567, 303] width 1135 height 607
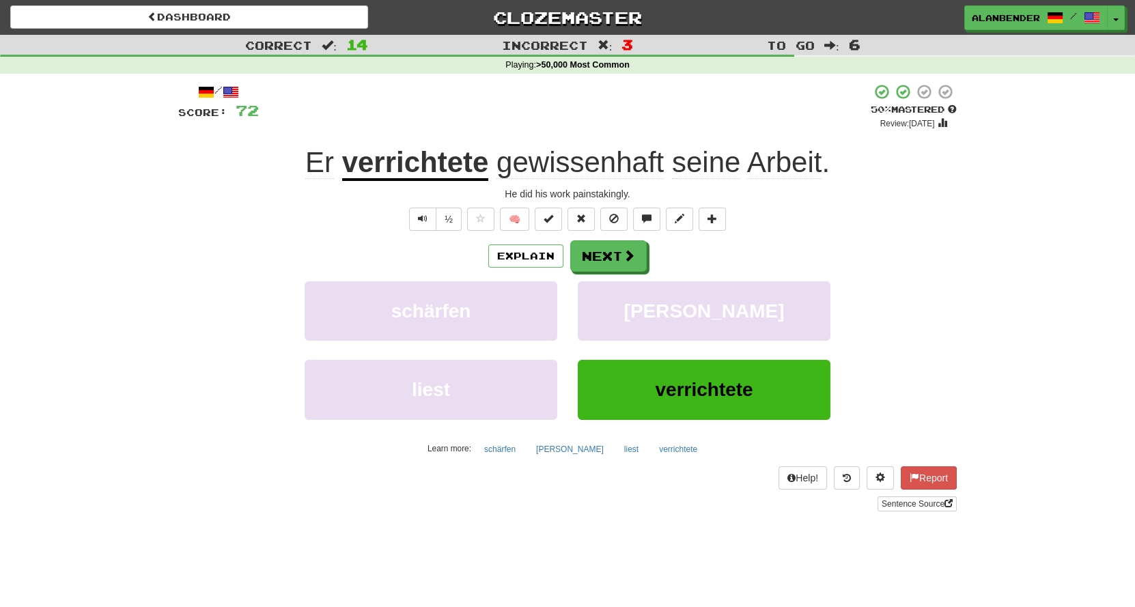
click at [584, 160] on span "gewissenhaft" at bounding box center [579, 162] width 167 height 33
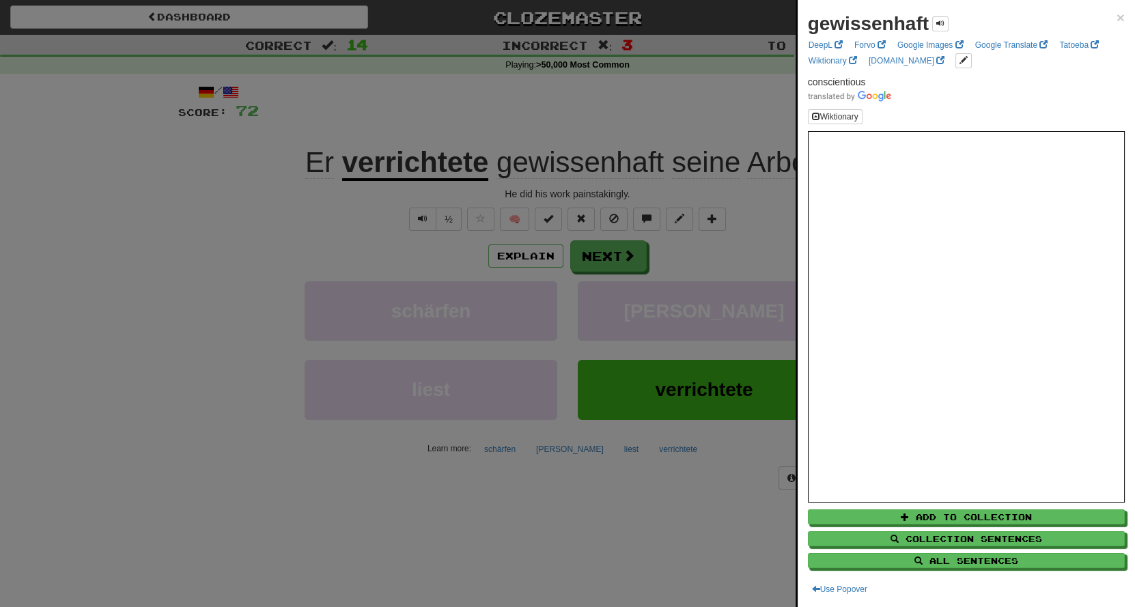
click at [620, 96] on div at bounding box center [567, 303] width 1135 height 607
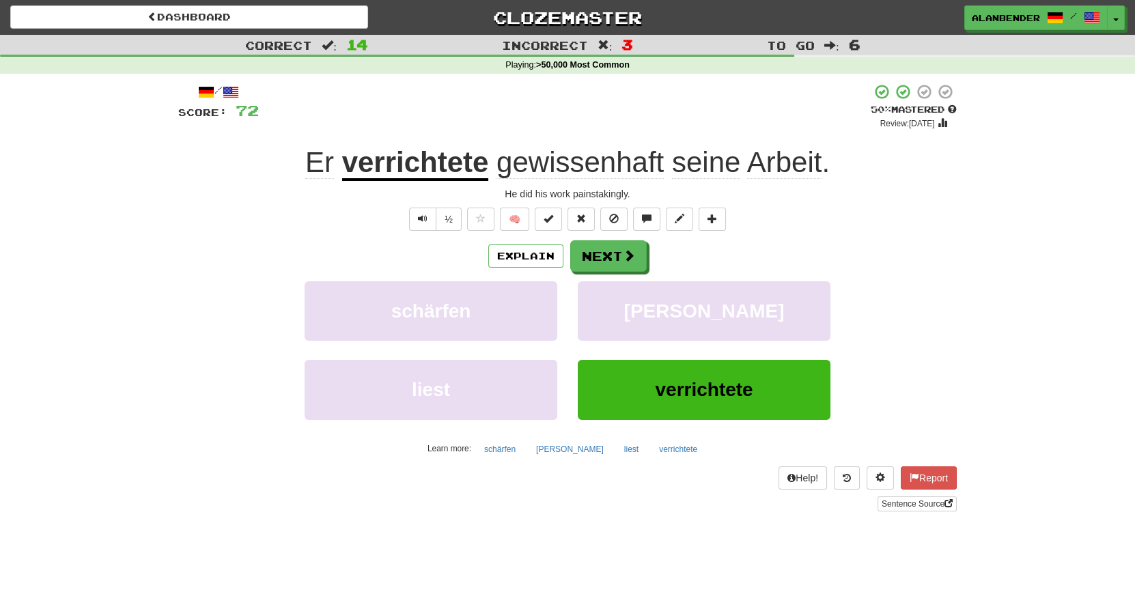
click at [429, 157] on u "verrichtete" at bounding box center [415, 163] width 147 height 35
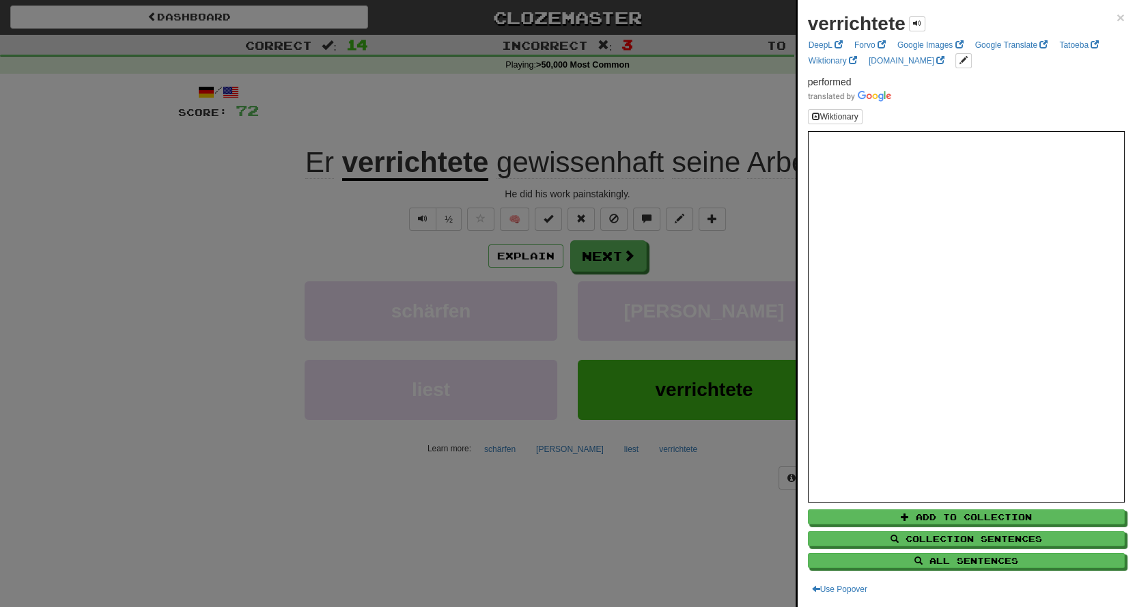
click at [505, 85] on div at bounding box center [567, 303] width 1135 height 607
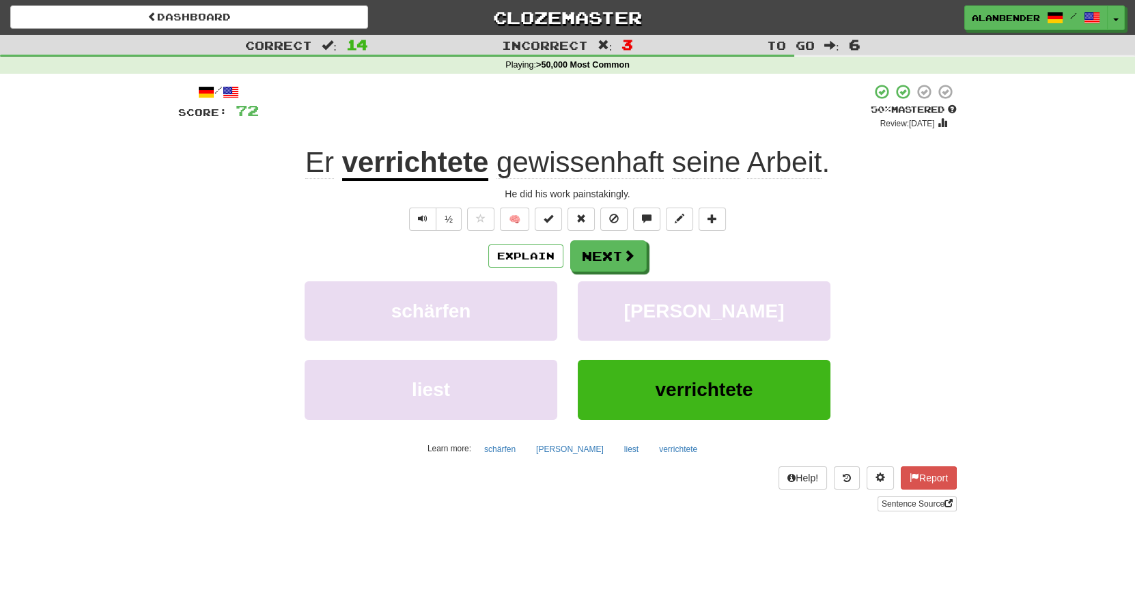
click at [619, 179] on span "gewissenhaft" at bounding box center [579, 162] width 167 height 33
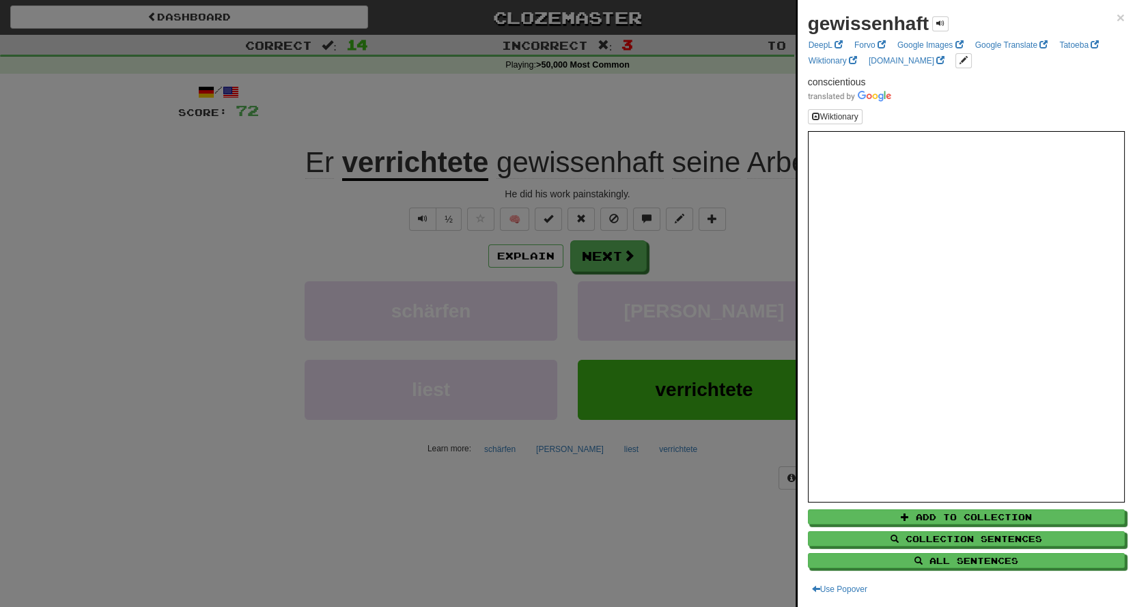
click at [628, 110] on div at bounding box center [567, 303] width 1135 height 607
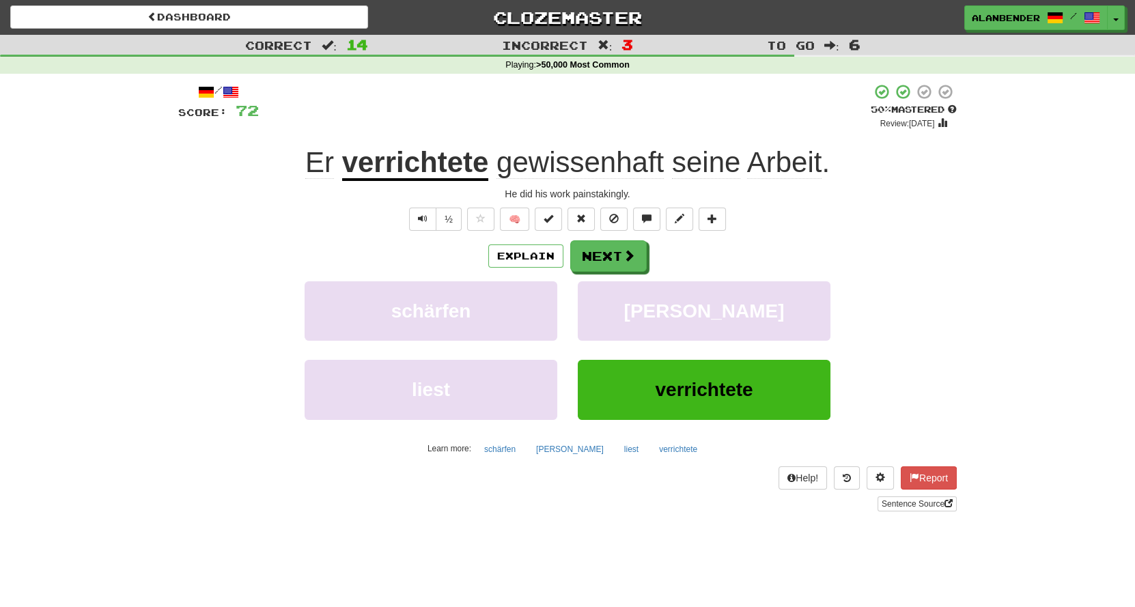
click at [464, 165] on u "verrichtete" at bounding box center [415, 163] width 147 height 35
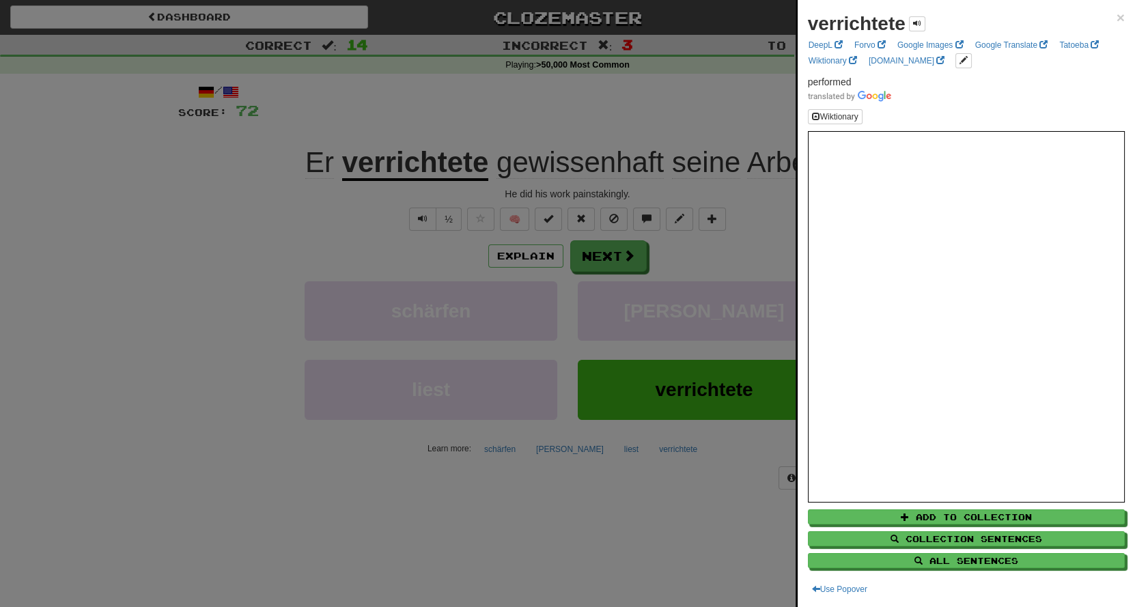
click at [548, 83] on div at bounding box center [567, 303] width 1135 height 607
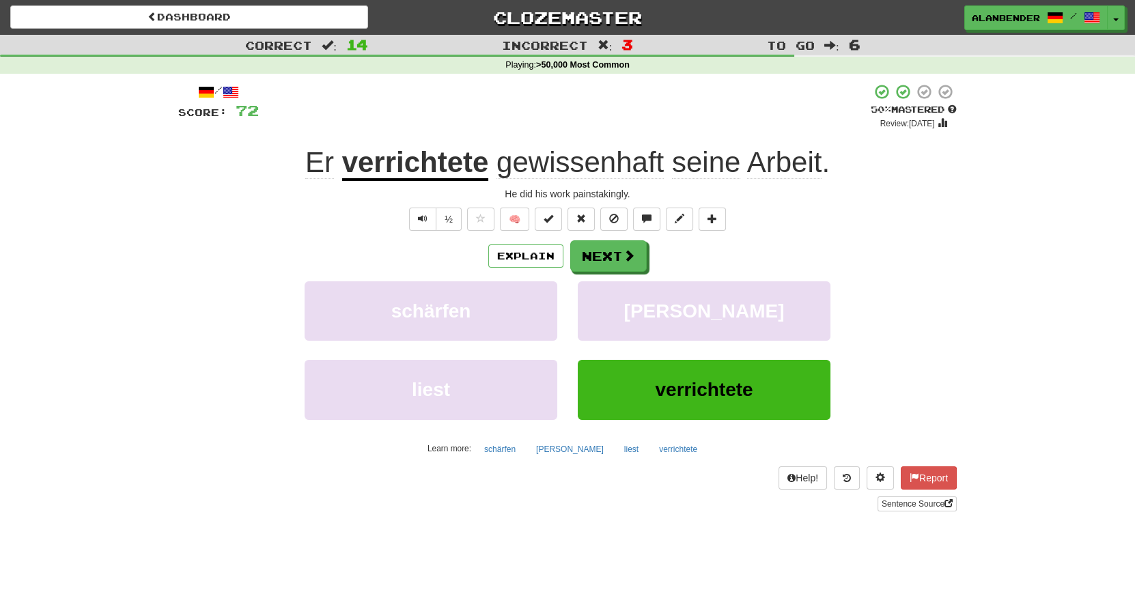
click at [606, 167] on span "gewissenhaft" at bounding box center [579, 162] width 167 height 33
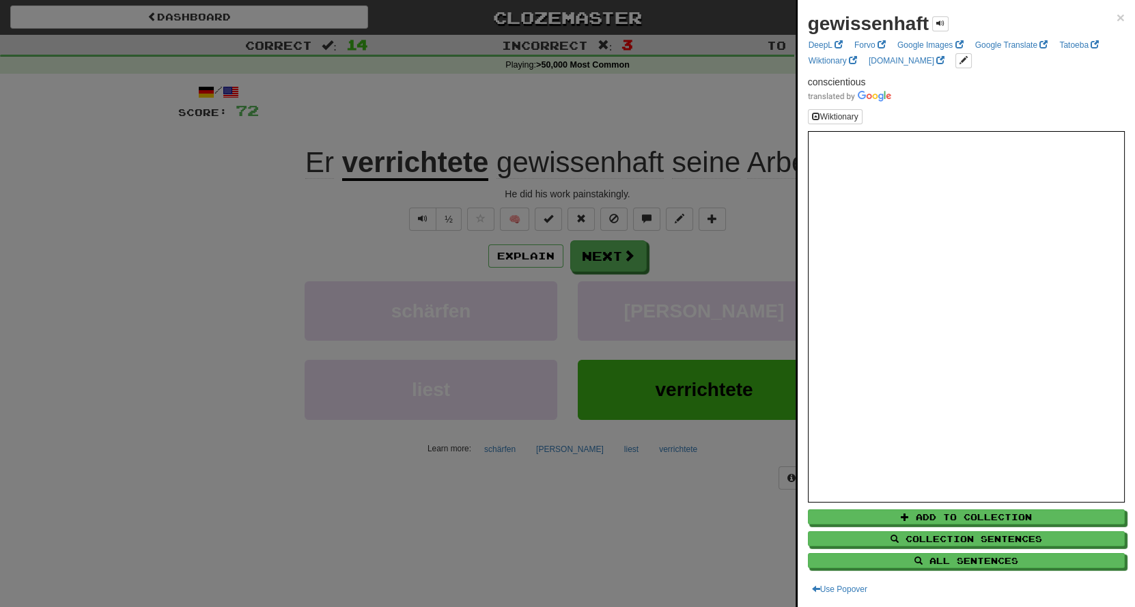
click at [615, 98] on div at bounding box center [567, 303] width 1135 height 607
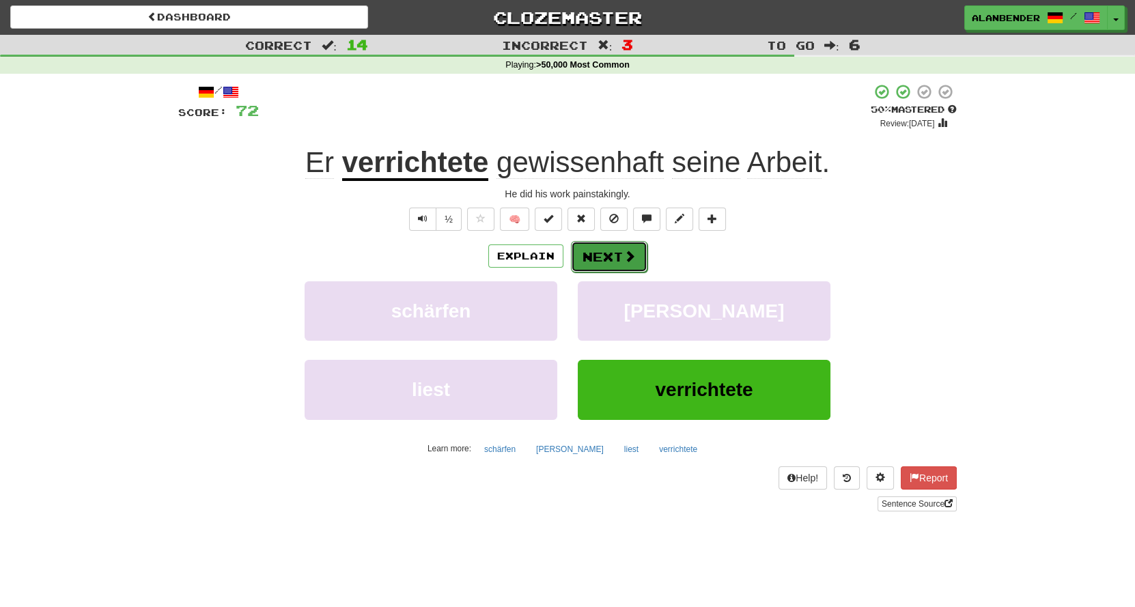
click at [608, 253] on button "Next" at bounding box center [609, 256] width 76 height 31
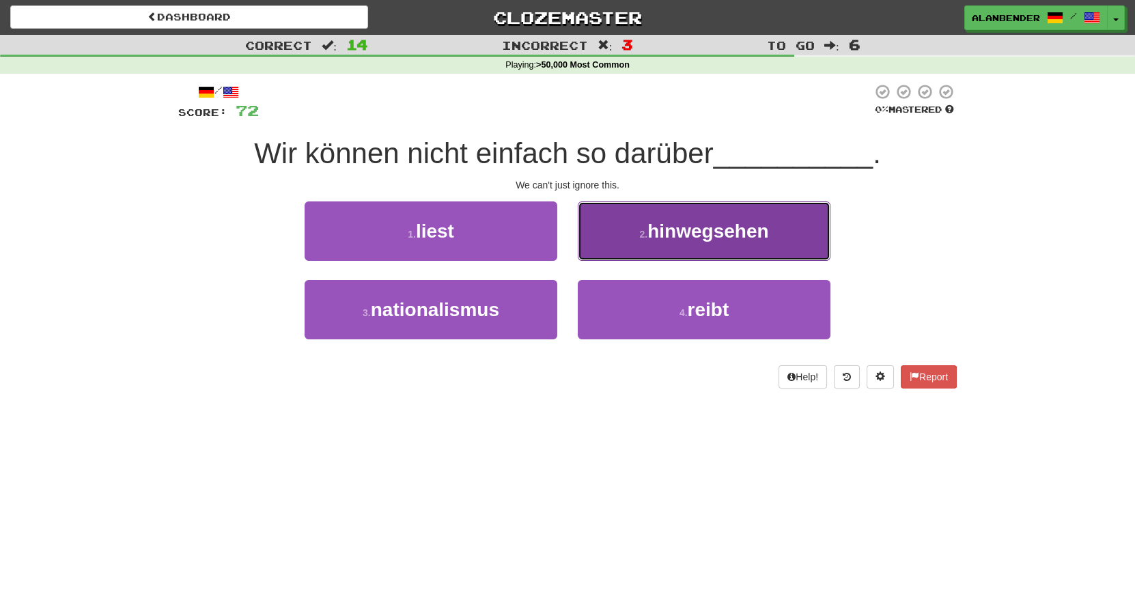
click at [703, 242] on span "hinwegsehen" at bounding box center [707, 231] width 121 height 21
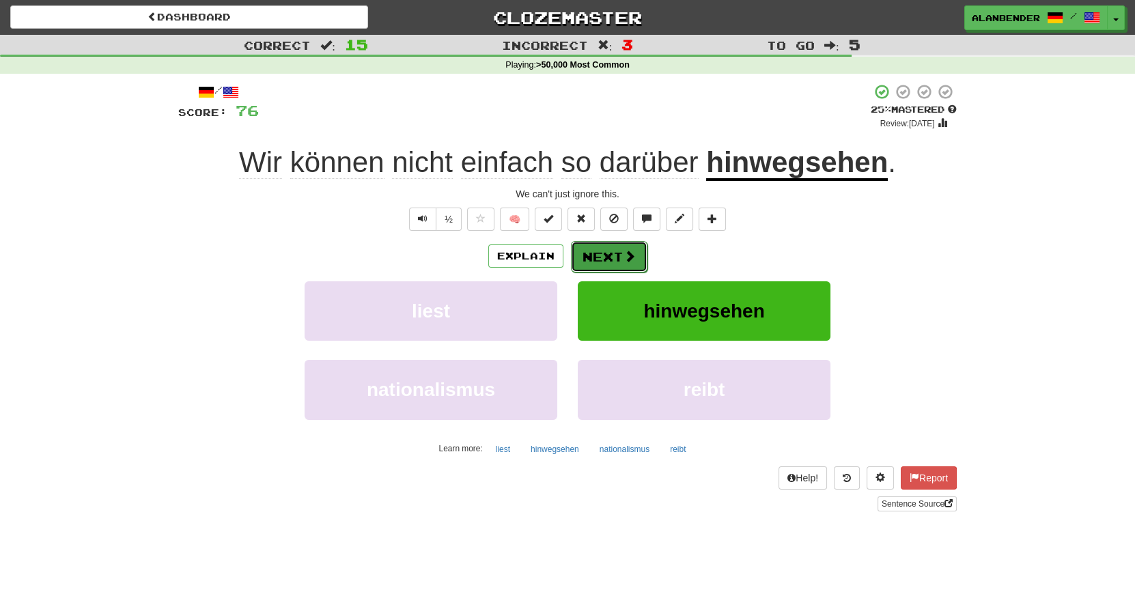
click at [605, 257] on button "Next" at bounding box center [609, 256] width 76 height 31
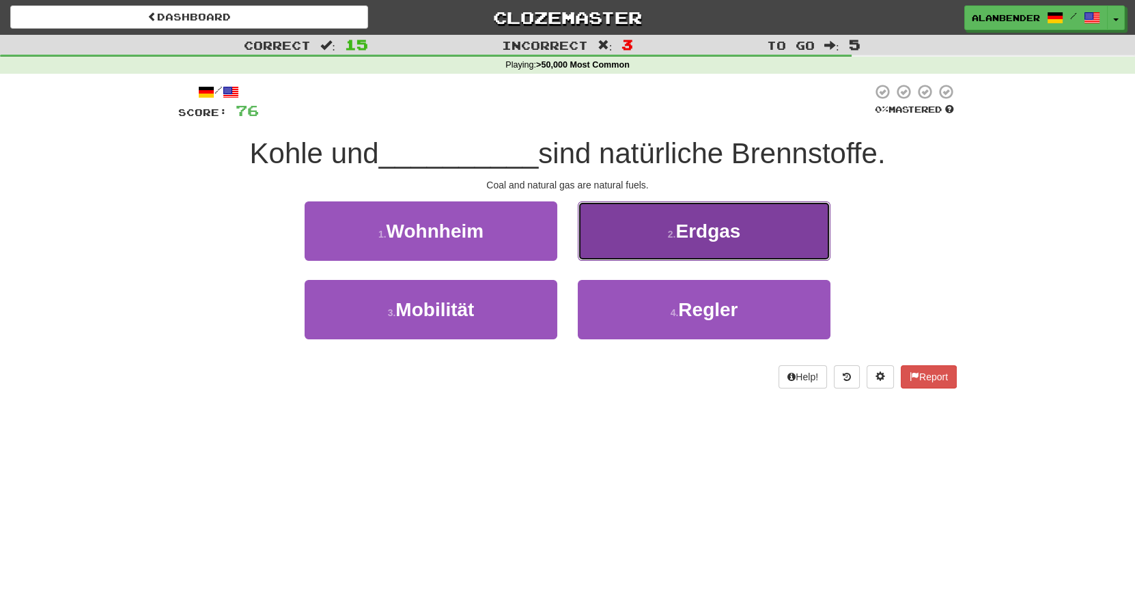
click at [694, 231] on span "Erdgas" at bounding box center [707, 231] width 65 height 21
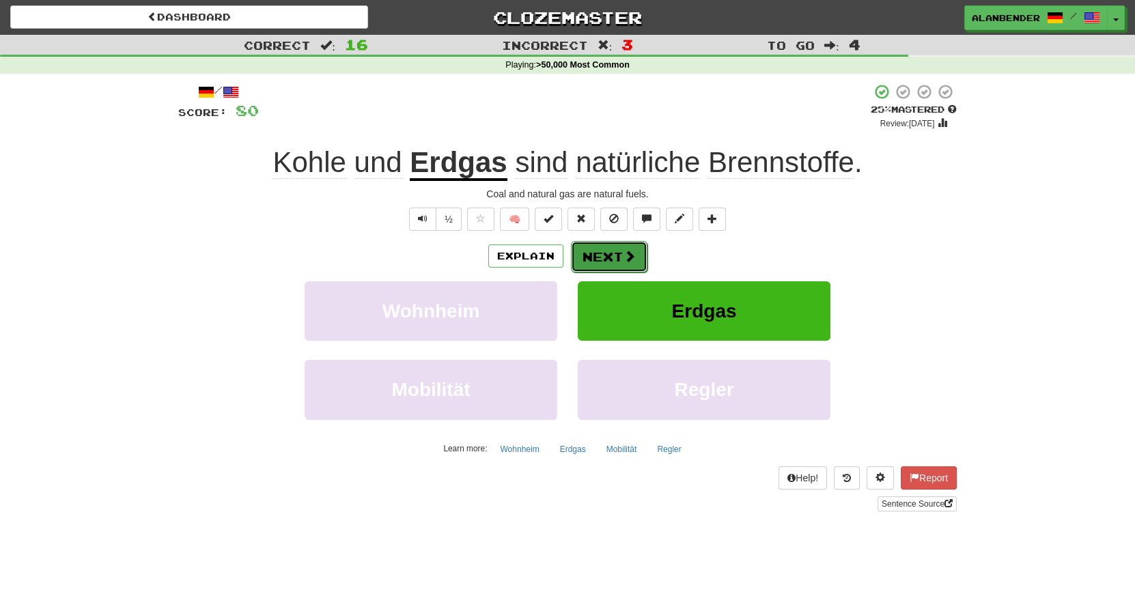
click at [619, 257] on button "Next" at bounding box center [609, 256] width 76 height 31
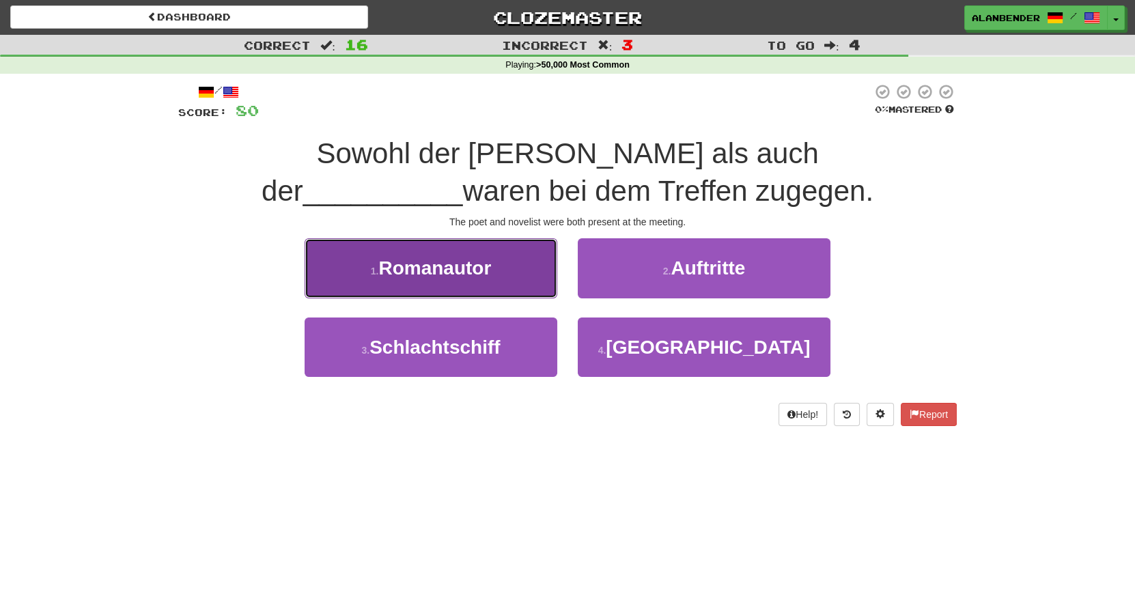
click at [487, 277] on span "Romanautor" at bounding box center [434, 267] width 113 height 21
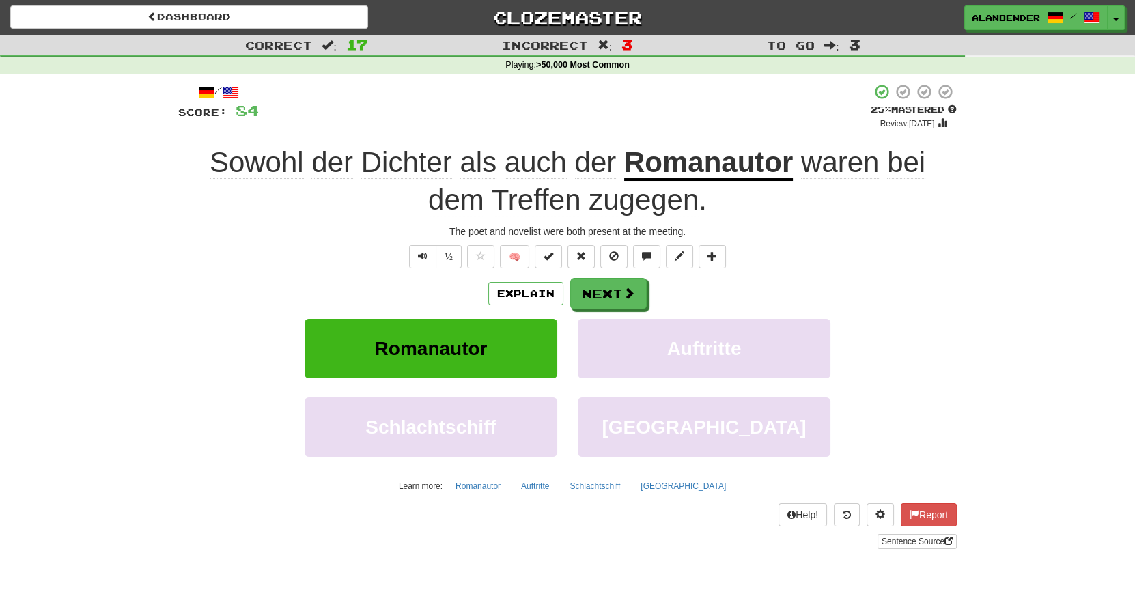
click at [628, 210] on span "zugegen" at bounding box center [644, 200] width 110 height 33
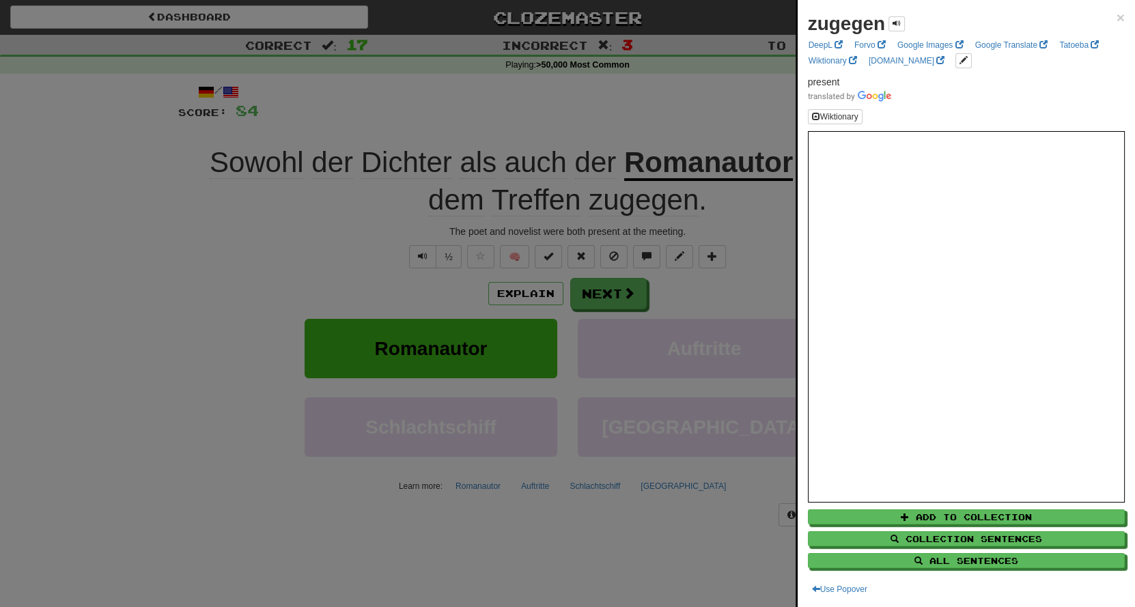
click at [658, 98] on div at bounding box center [567, 303] width 1135 height 607
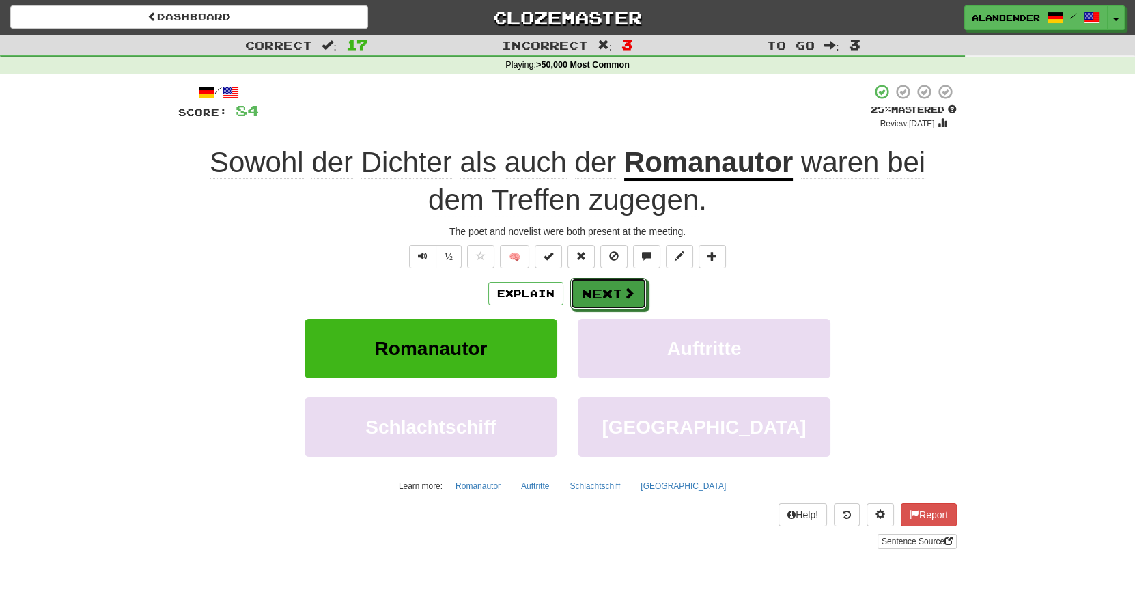
click at [620, 287] on button "Next" at bounding box center [608, 293] width 76 height 31
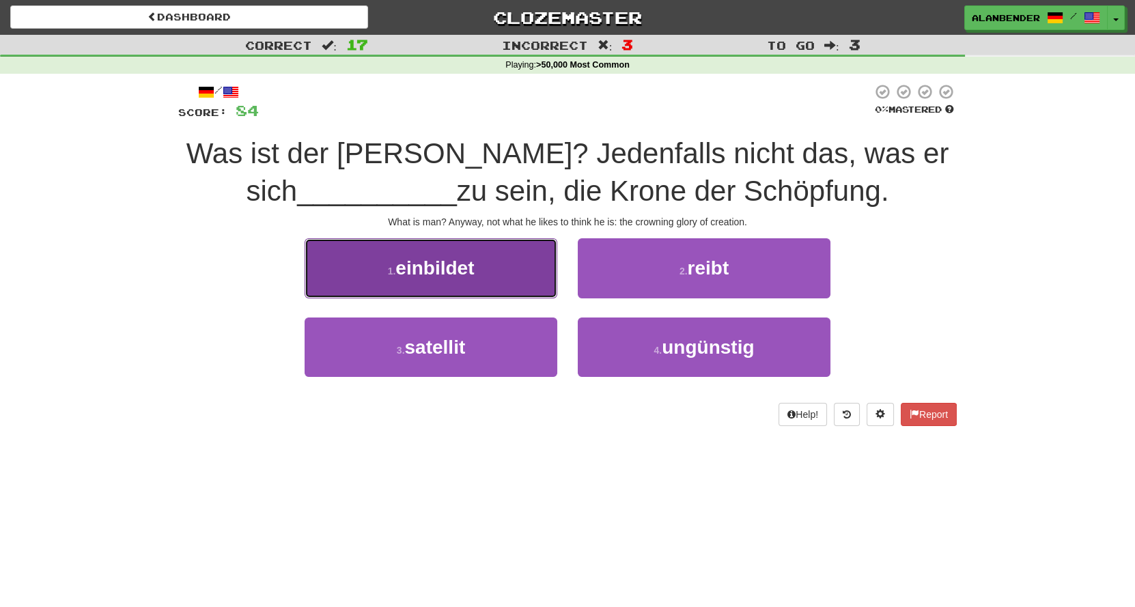
click at [442, 273] on span "einbildet" at bounding box center [434, 267] width 79 height 21
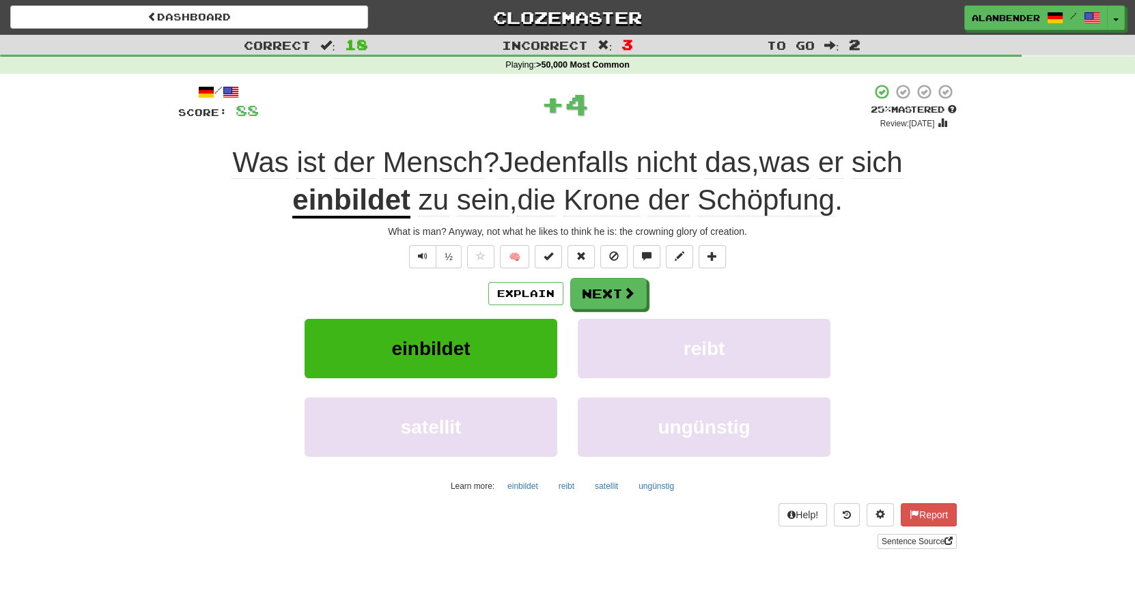
click at [383, 197] on u "einbildet" at bounding box center [351, 201] width 118 height 35
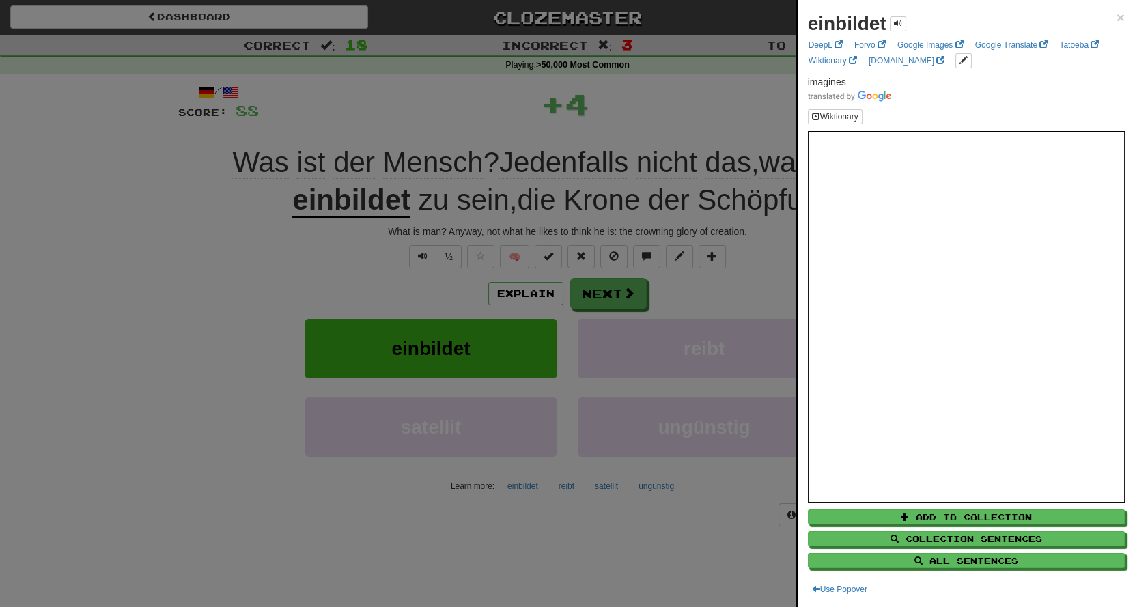
click at [395, 94] on div at bounding box center [567, 303] width 1135 height 607
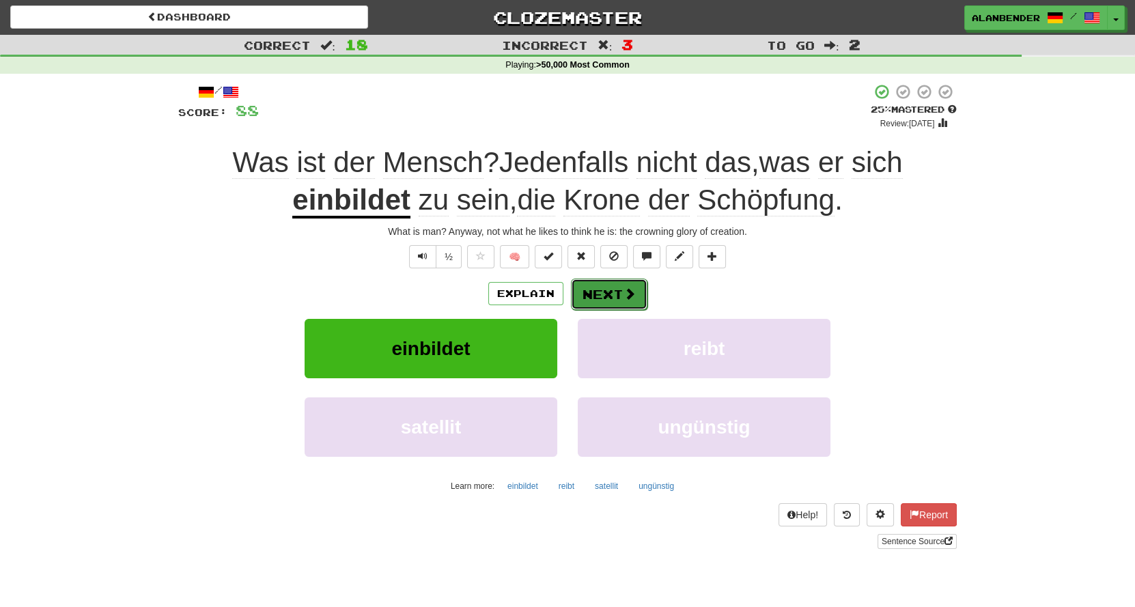
click at [606, 283] on button "Next" at bounding box center [609, 294] width 76 height 31
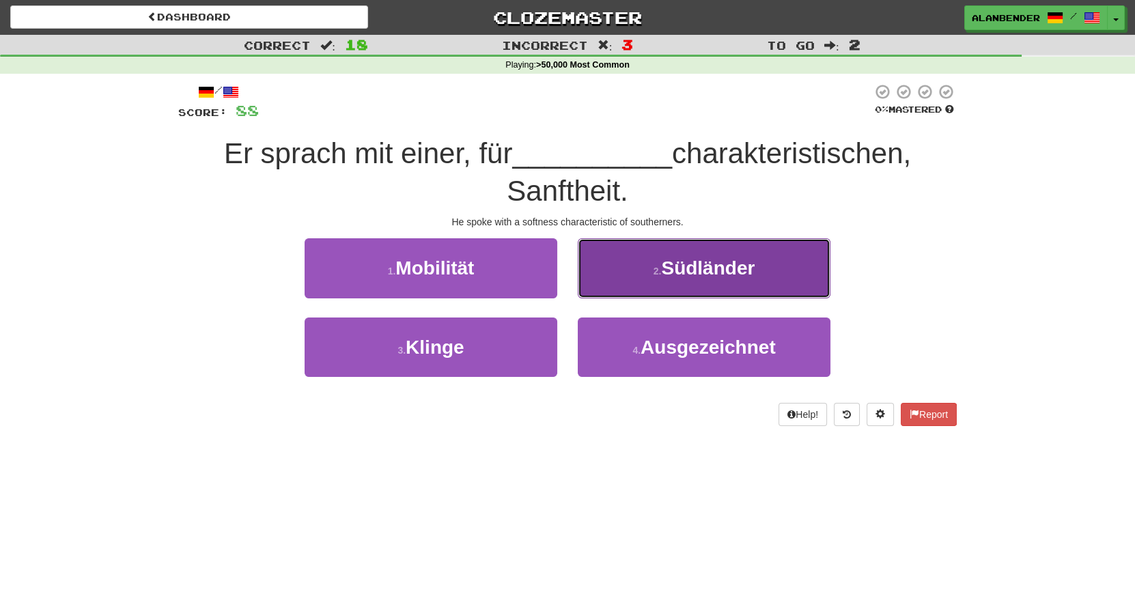
click at [728, 268] on span "Südländer" at bounding box center [708, 267] width 94 height 21
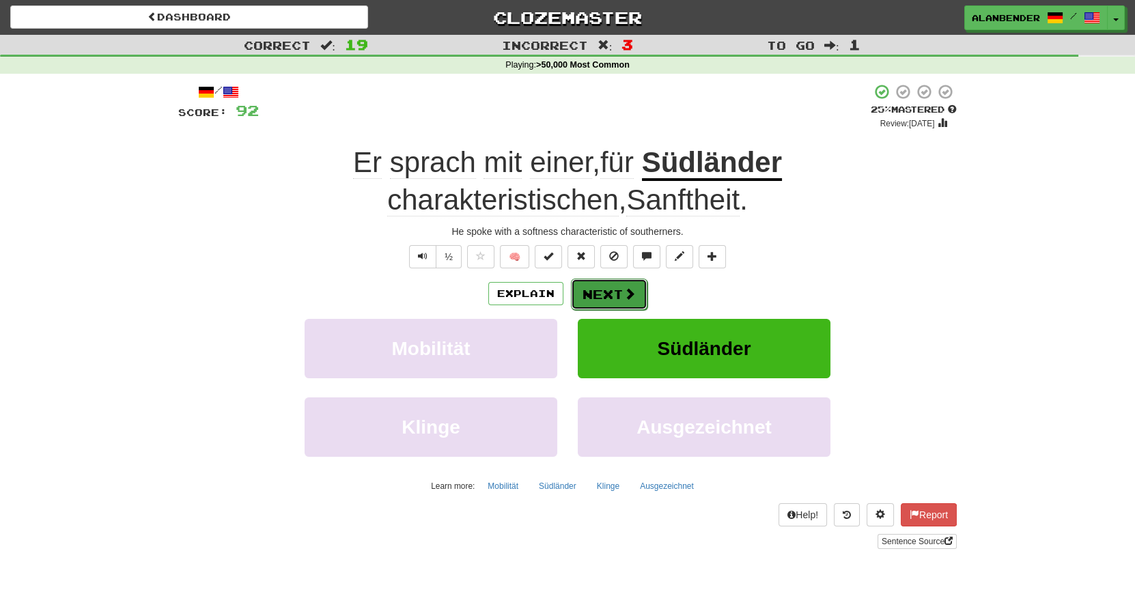
click at [603, 302] on button "Next" at bounding box center [609, 294] width 76 height 31
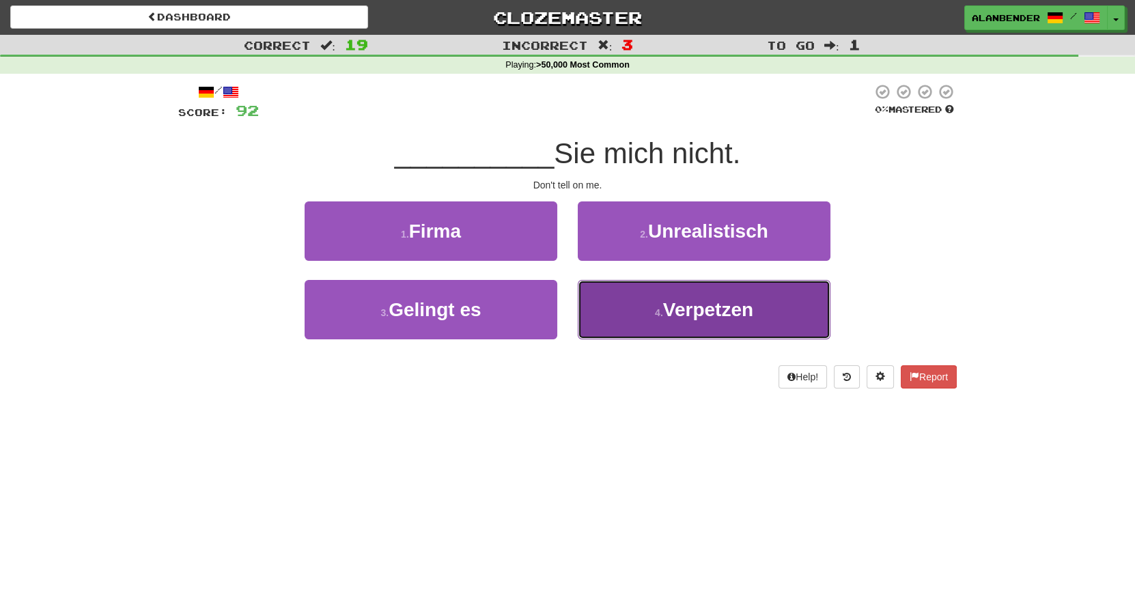
click at [729, 302] on span "Verpetzen" at bounding box center [708, 309] width 90 height 21
